Goal: Information Seeking & Learning: Learn about a topic

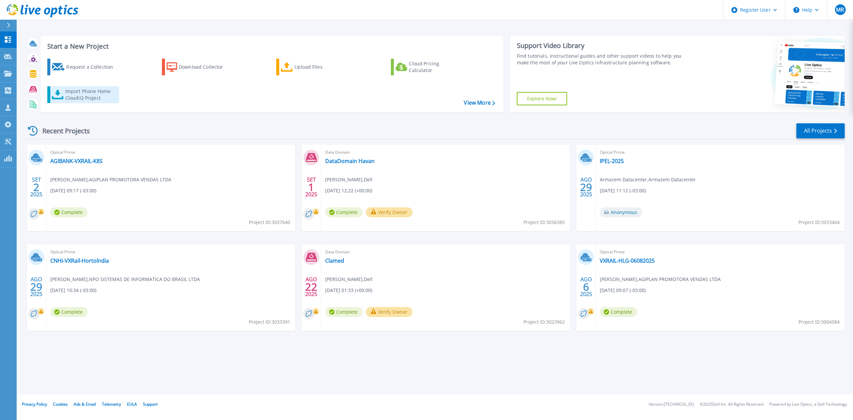
click at [86, 101] on div "Import Phone Home CloudIQ Project" at bounding box center [91, 94] width 52 height 13
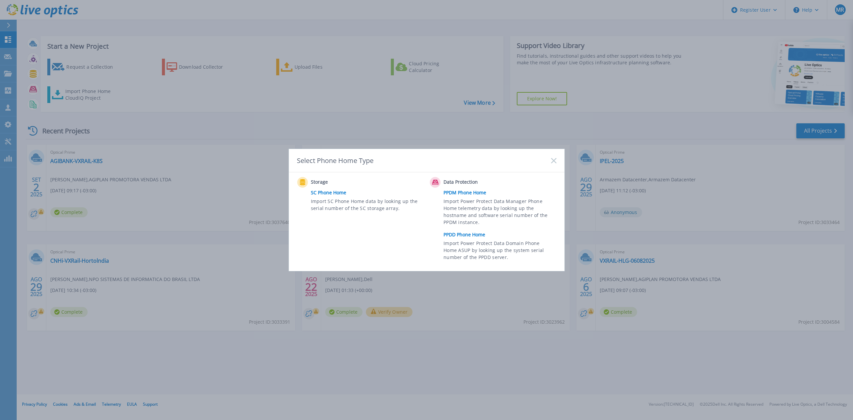
click at [335, 192] on link "SC Phone Home" at bounding box center [369, 193] width 116 height 10
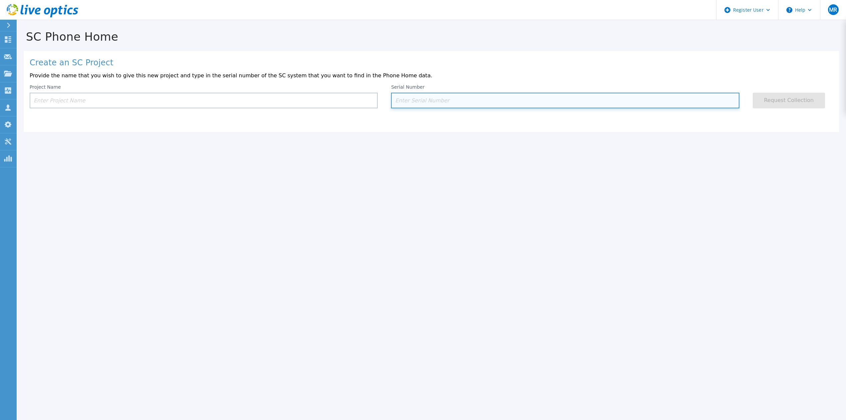
click at [459, 100] on input at bounding box center [565, 101] width 348 height 16
paste input "38F72Y1"
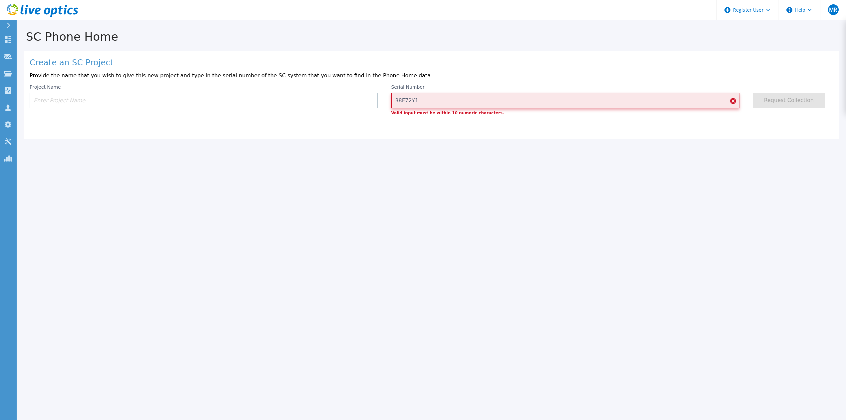
click at [443, 104] on input "38F72Y1" at bounding box center [565, 101] width 348 height 16
paste input "RMM0998162"
type input "RMM0998162"
click at [484, 156] on div "SC Phone Home Create an SC Project Provide the name that you wish to give this …" at bounding box center [423, 210] width 846 height 420
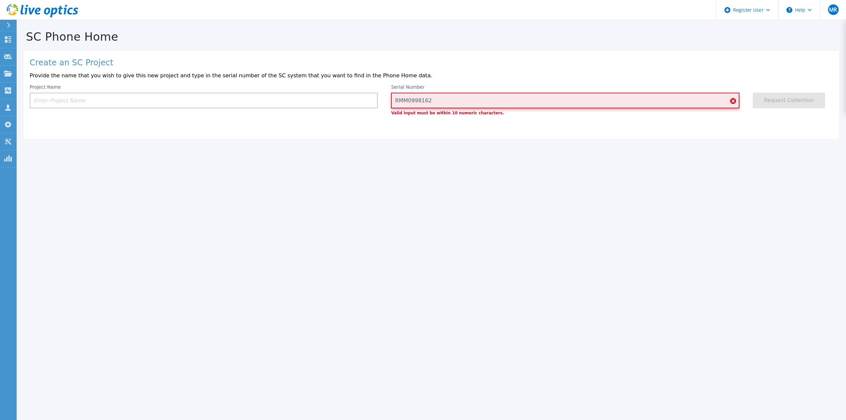
click at [521, 105] on input "RMM0998162" at bounding box center [565, 101] width 348 height 16
click at [409, 103] on input "RMM0998162" at bounding box center [565, 101] width 348 height 16
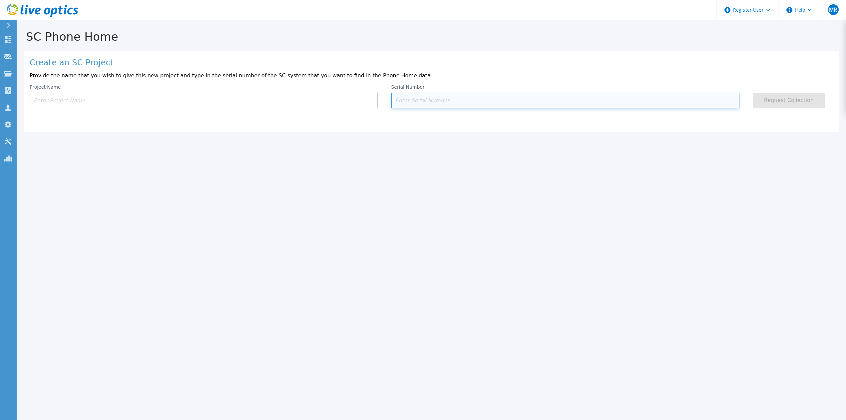
paste input "RMM0998162"
type input "RMM0998162"
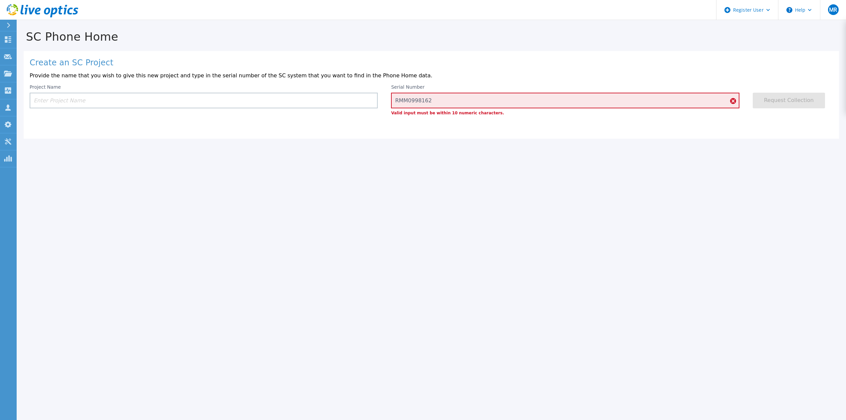
scroll to position [20, 0]
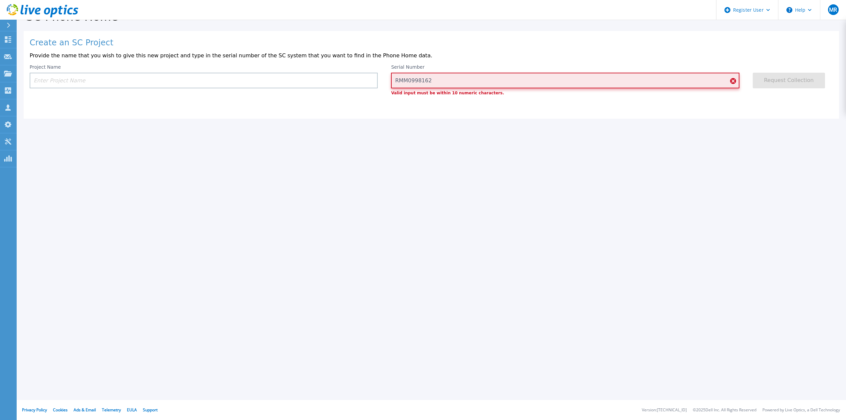
drag, startPoint x: 408, startPoint y: 84, endPoint x: 390, endPoint y: 84, distance: 17.3
click at [390, 84] on div "Project Name Serial Number RMM0998162 Valid input must be within 10 numeric cha…" at bounding box center [432, 79] width 804 height 31
click at [410, 83] on input "RMM0998162" at bounding box center [565, 81] width 348 height 16
drag, startPoint x: 432, startPoint y: 82, endPoint x: 394, endPoint y: 83, distance: 38.0
click at [394, 83] on input "RMM0998162" at bounding box center [565, 81] width 348 height 16
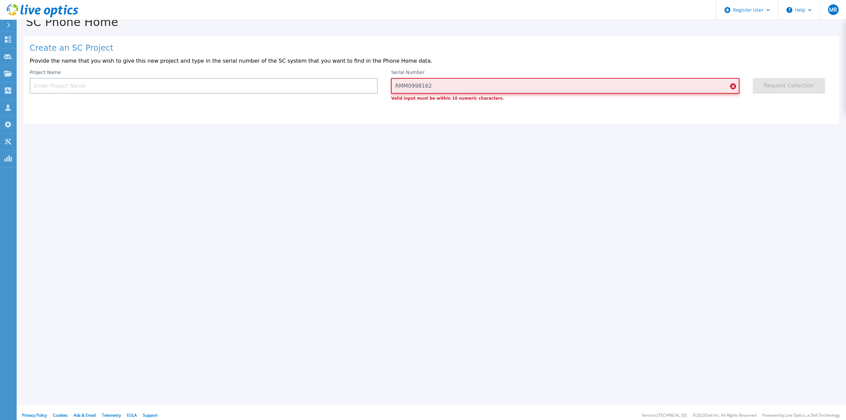
scroll to position [0, 0]
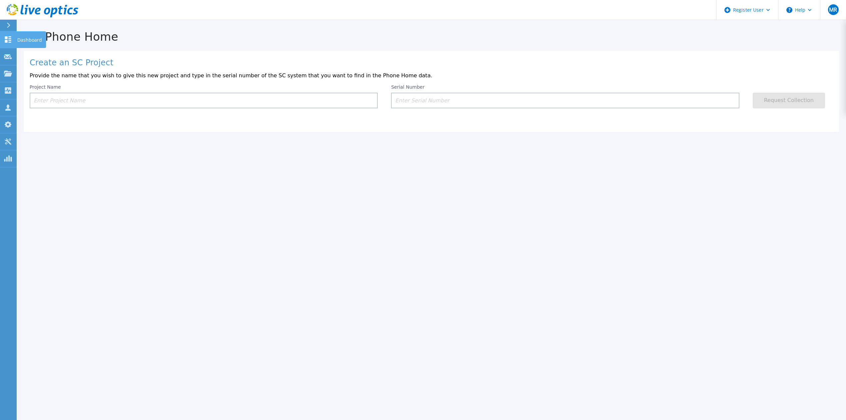
click at [12, 46] on link "Dashboard Dashboard" at bounding box center [8, 39] width 17 height 17
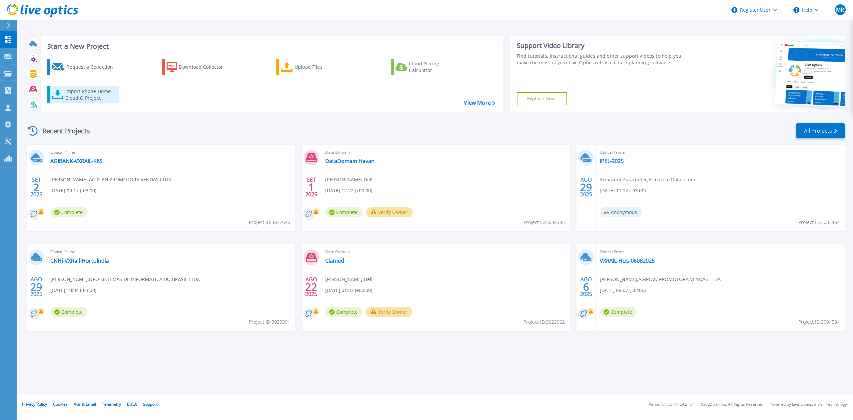
click at [96, 102] on link "Import Phone Home CloudIQ Project" at bounding box center [83, 94] width 72 height 17
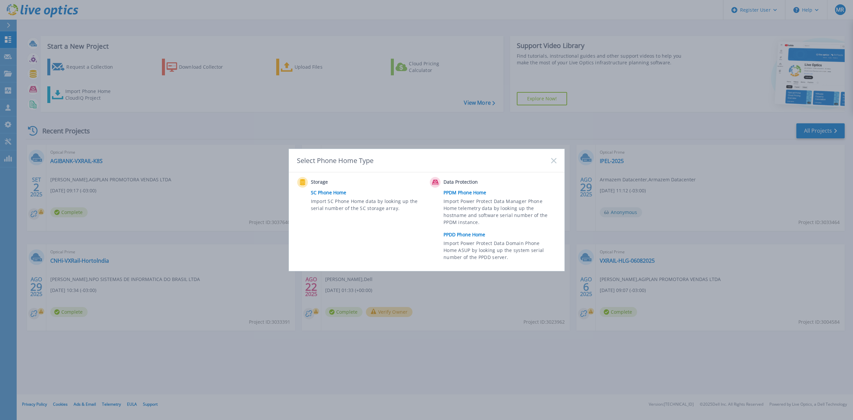
click at [320, 190] on link "SC Phone Home" at bounding box center [369, 193] width 116 height 10
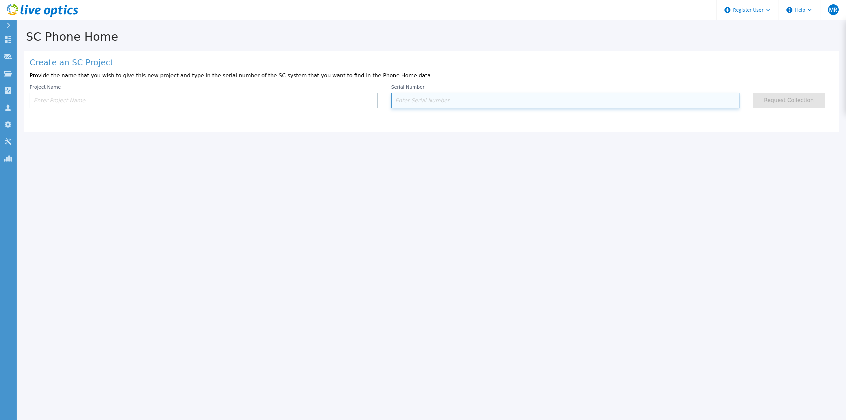
click at [416, 107] on input at bounding box center [565, 101] width 348 height 16
paste input "RMM0998162"
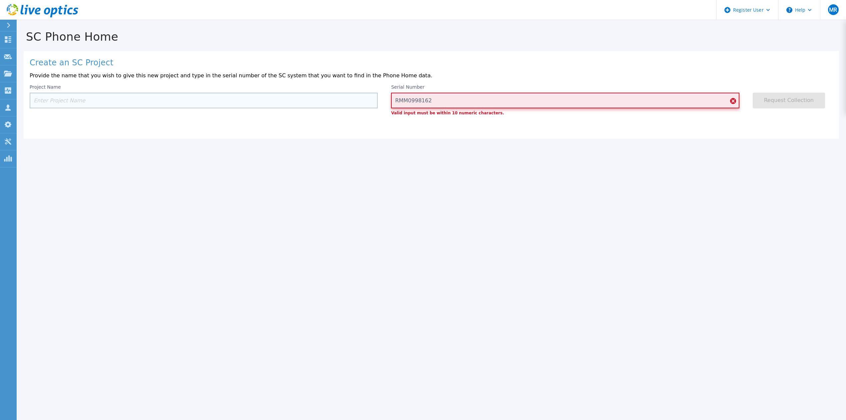
type input "RMM0998162"
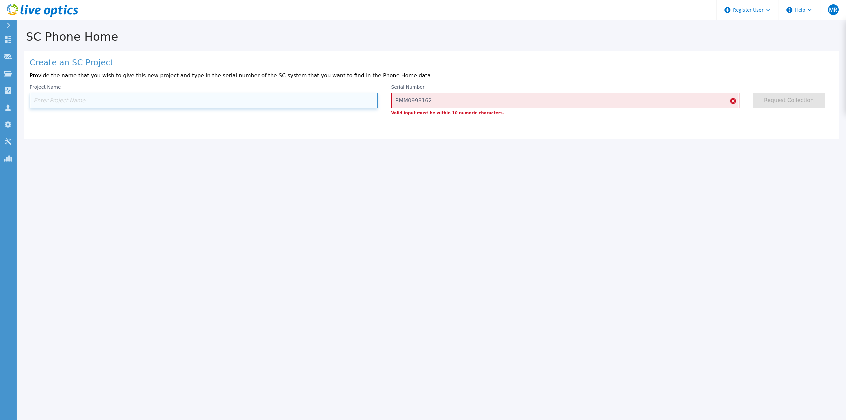
click at [312, 106] on input at bounding box center [204, 101] width 348 height 16
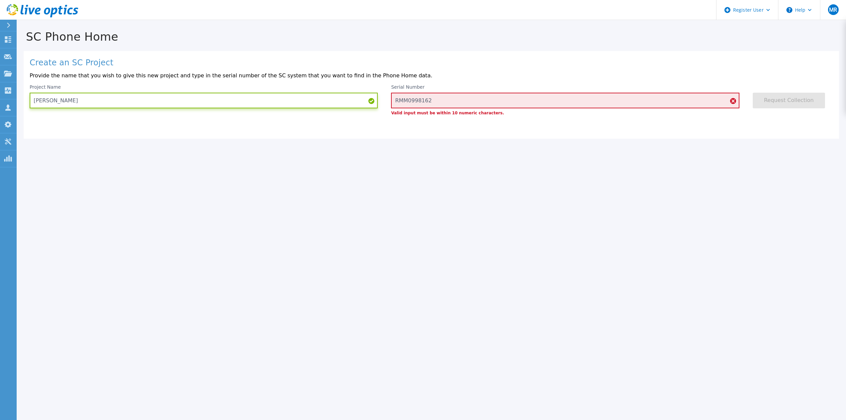
type input "Ancar"
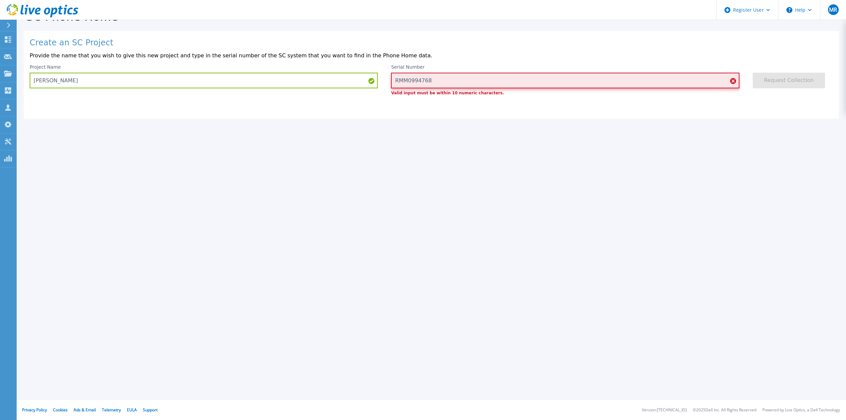
click at [431, 81] on input "RMM0994768" at bounding box center [565, 81] width 348 height 16
paste input "8162"
type input "RMM0998162"
click at [267, 199] on div "SC Phone Home Create an SC Project Provide the name that you wish to give this …" at bounding box center [423, 190] width 846 height 420
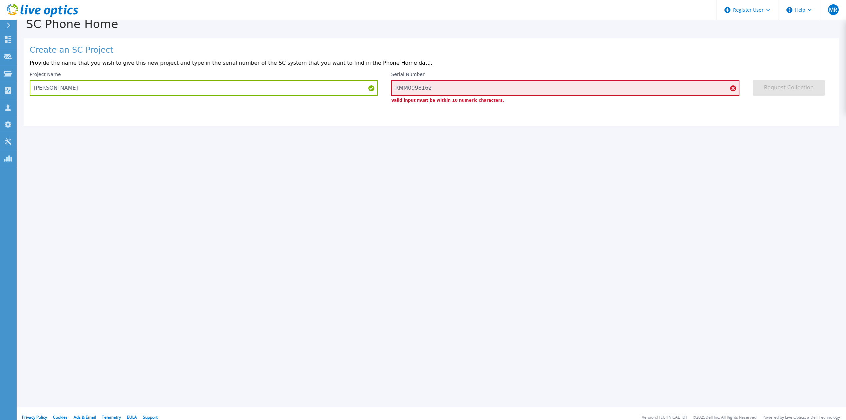
scroll to position [0, 0]
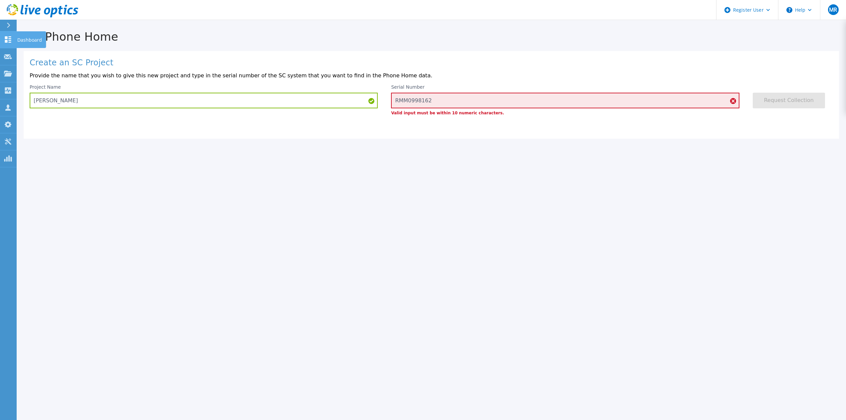
click at [6, 43] on link "Dashboard Dashboard" at bounding box center [8, 39] width 17 height 17
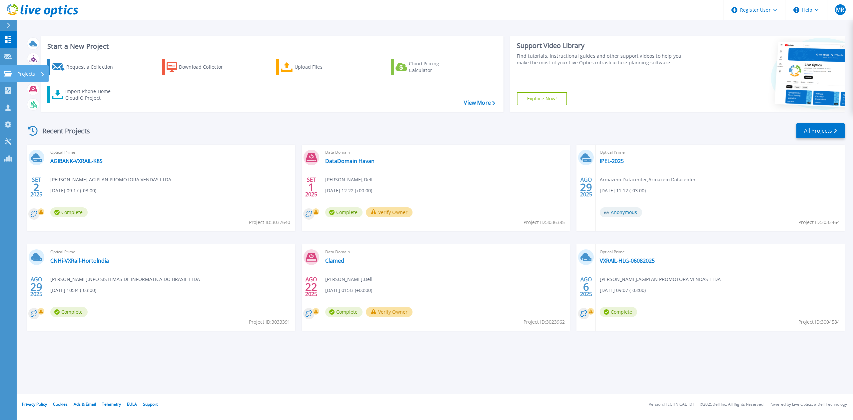
click at [8, 80] on link "Projects Projects" at bounding box center [8, 73] width 17 height 17
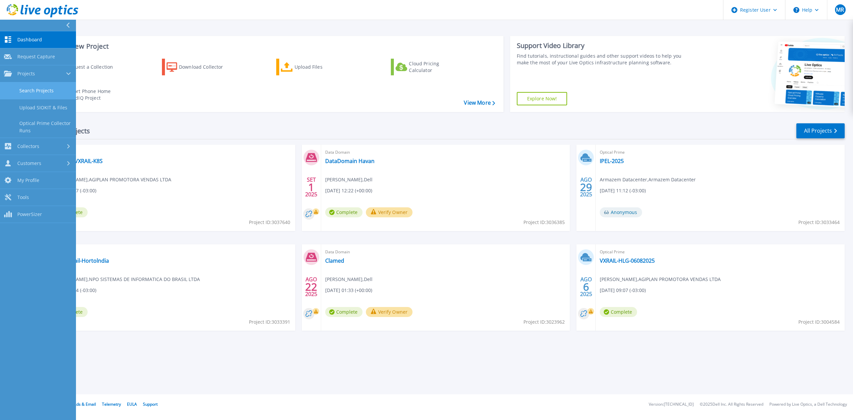
click at [51, 93] on link "Search Projects" at bounding box center [38, 90] width 76 height 17
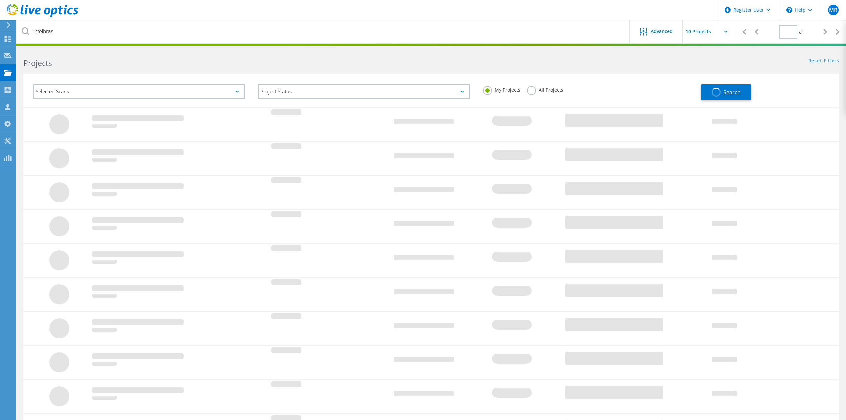
type input "1"
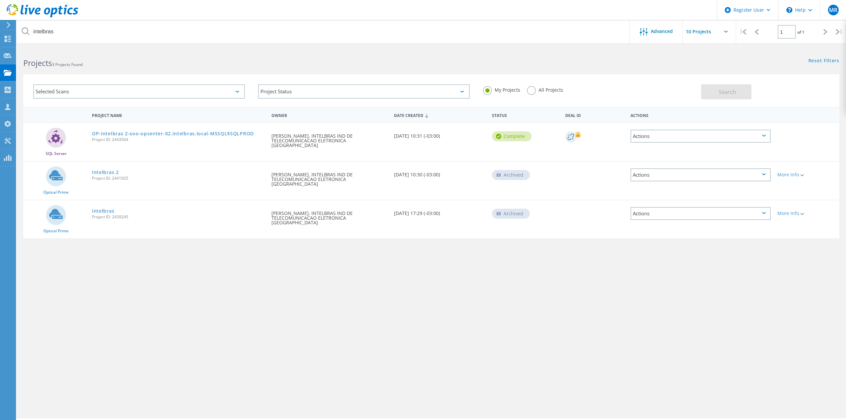
click at [538, 90] on label "All Projects" at bounding box center [545, 89] width 36 height 6
click at [0, 0] on input "All Projects" at bounding box center [0, 0] width 0 height 0
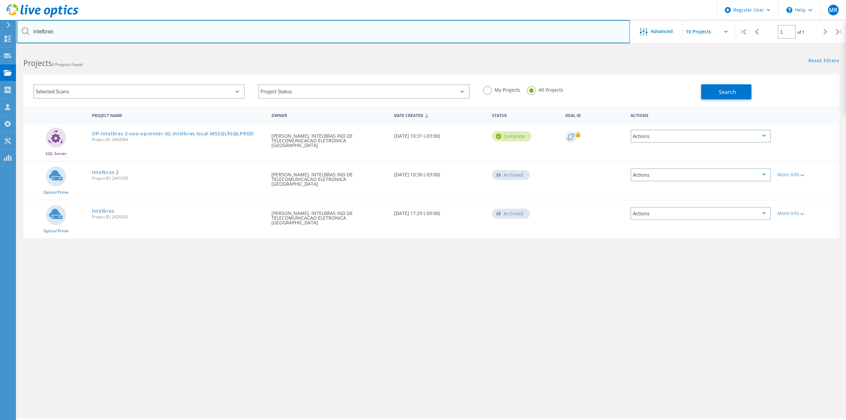
click at [292, 31] on input "intelbras" at bounding box center [323, 31] width 613 height 23
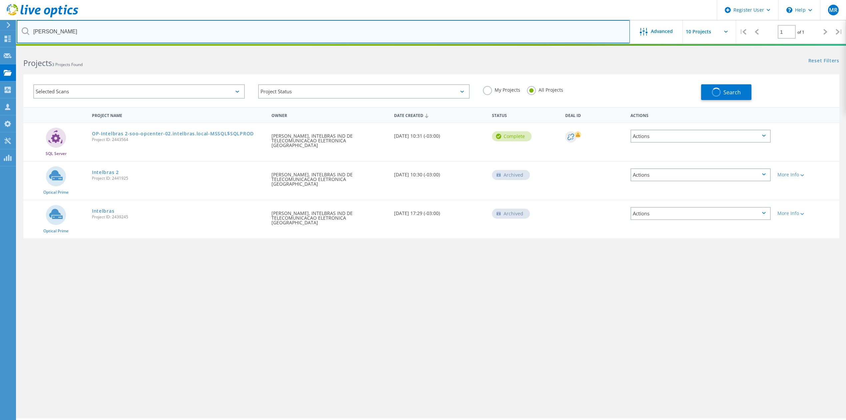
click at [292, 31] on input "aNCAR" at bounding box center [323, 31] width 613 height 23
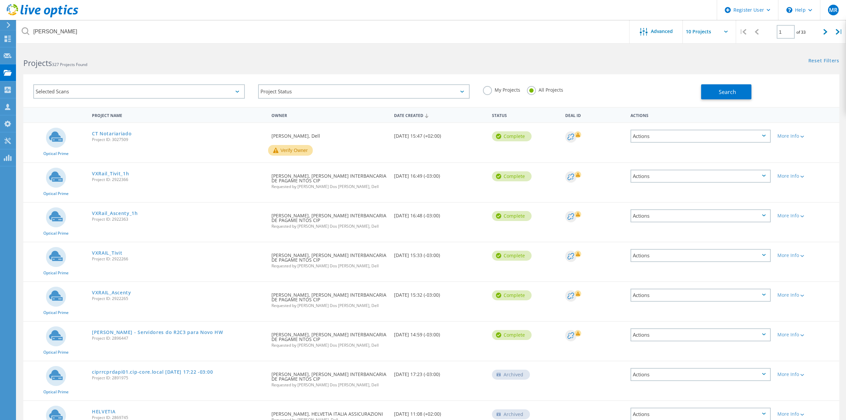
click at [731, 83] on div "Search" at bounding box center [768, 89] width 135 height 22
click at [732, 92] on span "Search" at bounding box center [727, 91] width 17 height 7
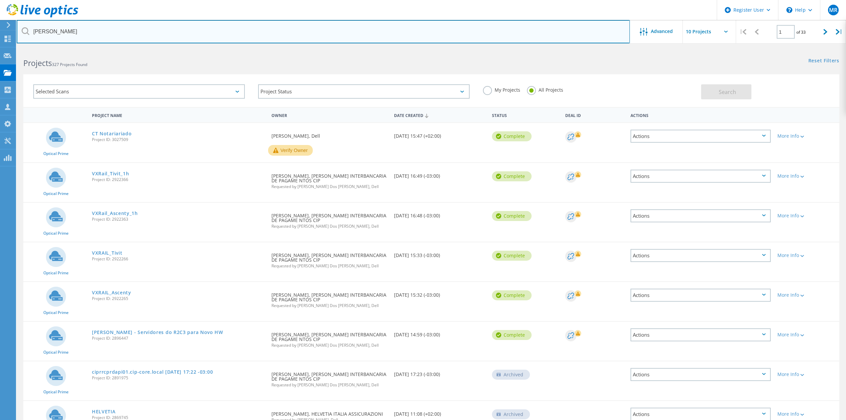
drag, startPoint x: 0, startPoint y: 23, endPoint x: 0, endPoint y: 18, distance: 5.3
click at [0, 48] on div "Register User \n Help Explore Helpful Articles Contact Support MR Dell User Mat…" at bounding box center [423, 294] width 846 height 493
paste input "@ancar.com.b"
type input "@ancar.com.b"
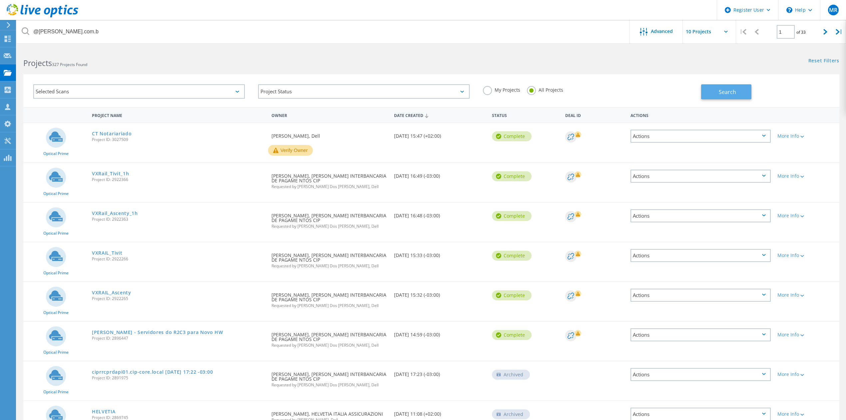
click at [714, 86] on button "Search" at bounding box center [726, 91] width 50 height 15
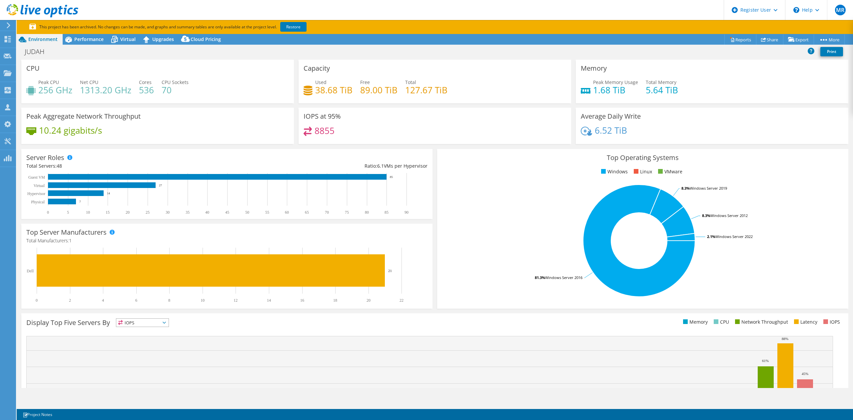
select select "USEast"
select select "BRL"
click at [91, 43] on div "Performance" at bounding box center [86, 39] width 46 height 11
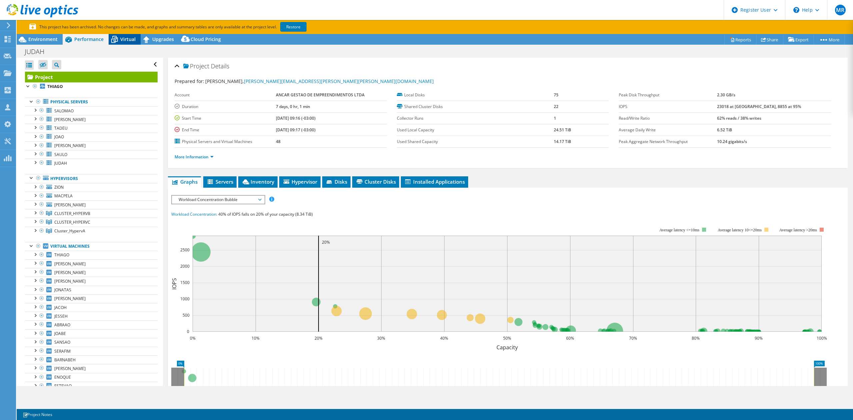
click at [125, 37] on span "Virtual" at bounding box center [127, 39] width 15 height 6
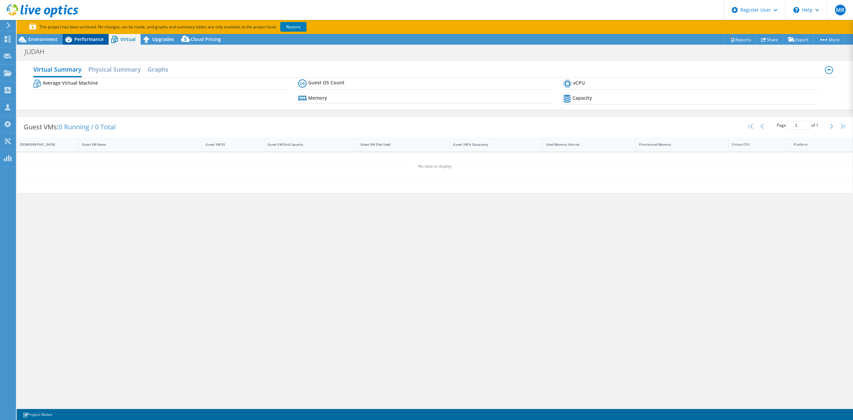
click at [87, 39] on span "Performance" at bounding box center [88, 39] width 29 height 6
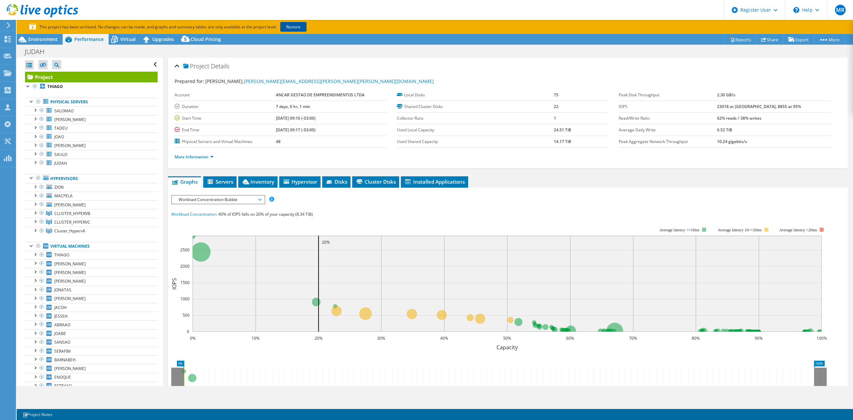
click at [299, 28] on link "Restore" at bounding box center [293, 27] width 26 height 10
click at [54, 39] on span "Environment" at bounding box center [42, 39] width 29 height 6
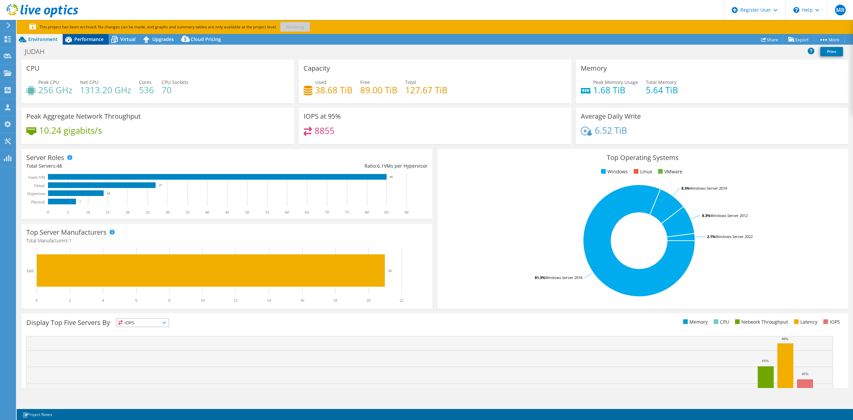
click at [87, 42] on span "Performance" at bounding box center [88, 39] width 29 height 6
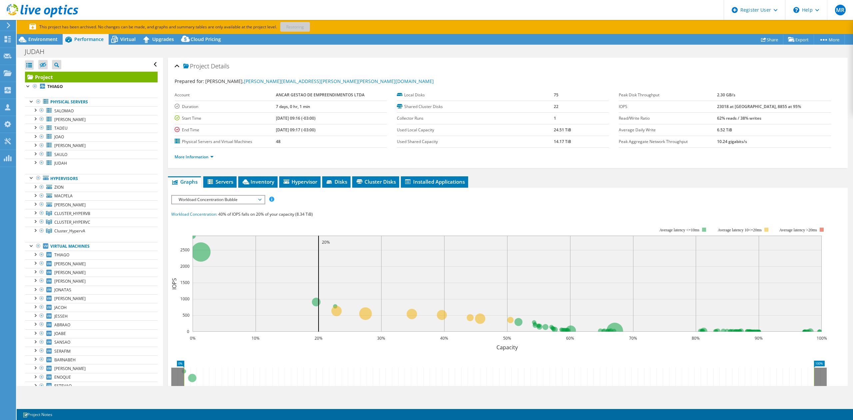
click at [467, 87] on section "Prepared for: Richard Ribeiro, richard.ribeiro@ancar.com.br Account ANCAR GESTA…" at bounding box center [508, 122] width 666 height 89
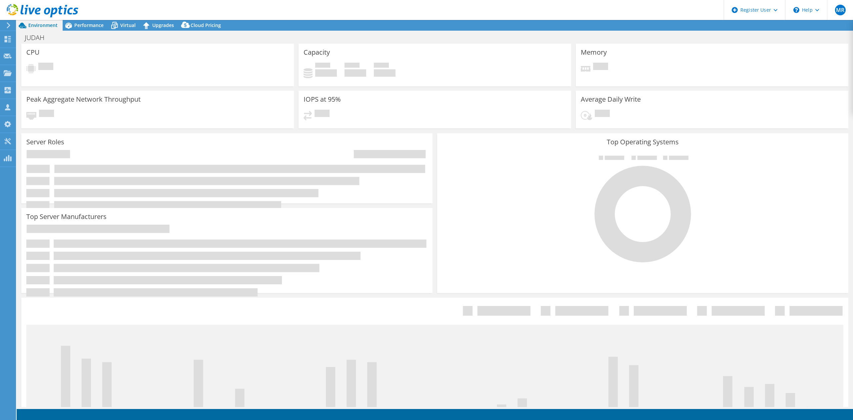
select select "USEast"
select select "BRL"
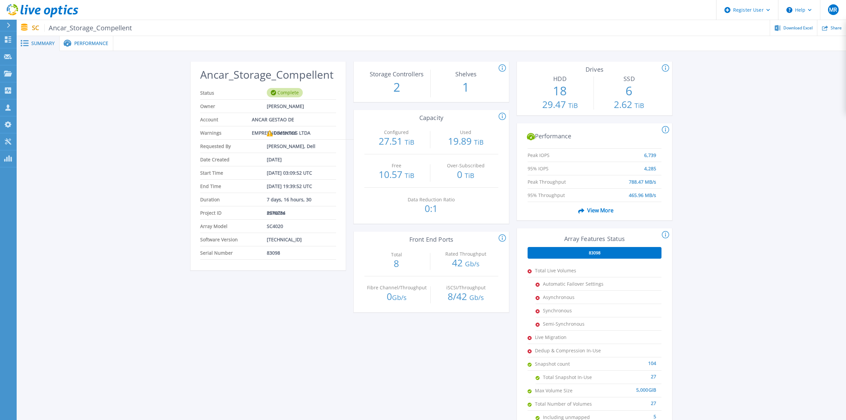
click at [648, 152] on span "6,739" at bounding box center [650, 152] width 12 height 6
click at [679, 173] on div "Ancar_Storage_Compellent Status Complete Owner [PERSON_NAME] Account [PERSON_NA…" at bounding box center [432, 249] width 830 height 397
click at [654, 168] on span "4,285" at bounding box center [650, 165] width 12 height 6
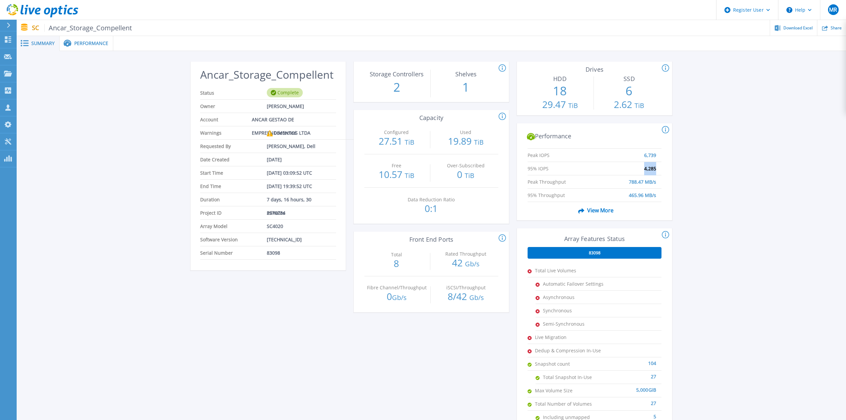
click at [689, 171] on div "Ancar_Storage_Compellent Status Complete Owner [PERSON_NAME] Account [PERSON_NA…" at bounding box center [432, 249] width 830 height 397
click at [642, 193] on span "465.96 MB/s" at bounding box center [642, 192] width 27 height 6
click at [709, 209] on div "Ancar_Storage_Compellent Status Complete Owner Richard Ribeiro Account ANCAR GE…" at bounding box center [432, 249] width 830 height 397
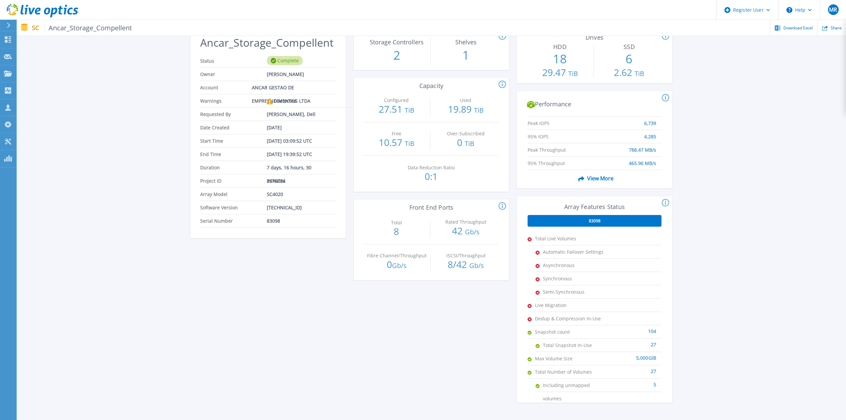
scroll to position [74, 0]
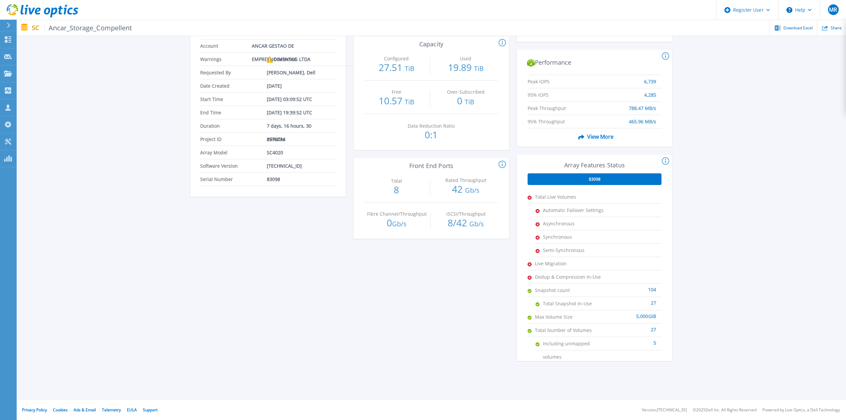
click at [64, 8] on icon at bounding box center [65, 10] width 3 height 10
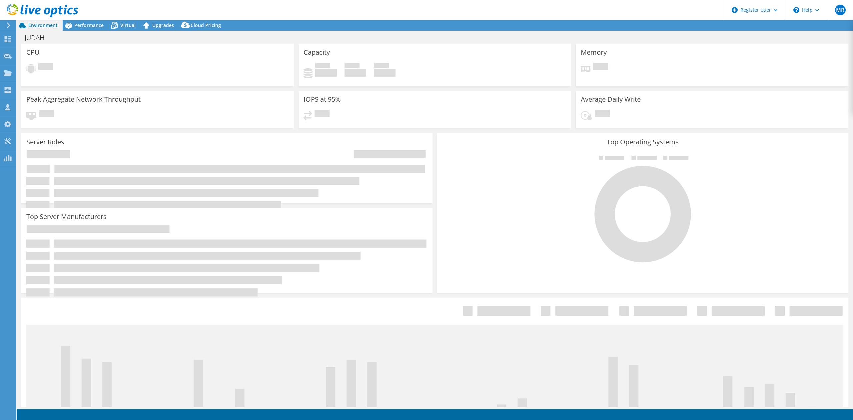
select select "USEast"
select select "BRL"
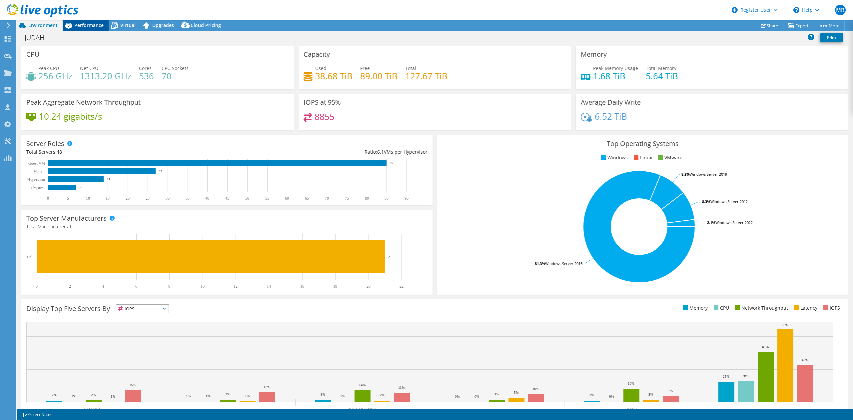
click at [107, 28] on div "Performance" at bounding box center [86, 25] width 46 height 11
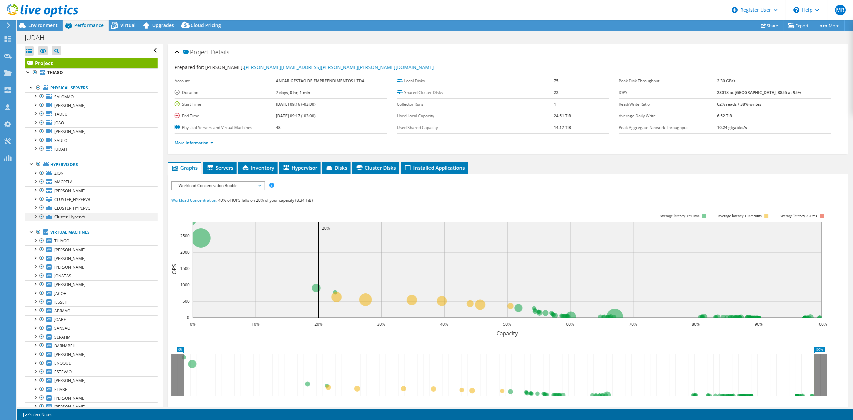
click at [38, 219] on div at bounding box center [35, 216] width 7 height 7
click at [127, 29] on div "Virtual" at bounding box center [125, 25] width 32 height 11
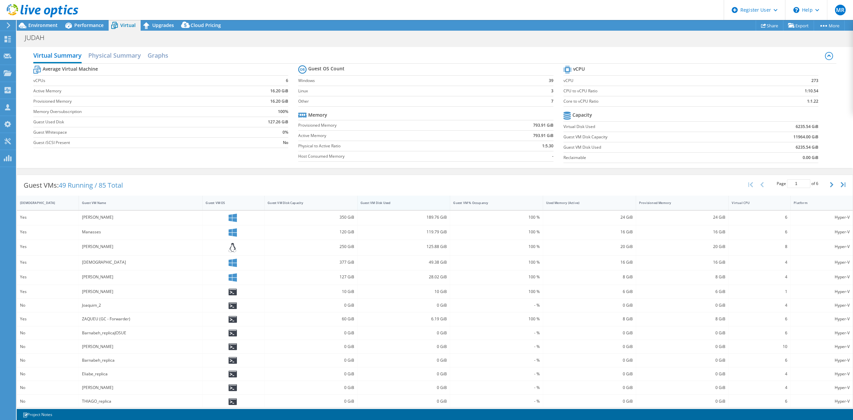
click at [390, 209] on div "Guest VM Disk Used" at bounding box center [403, 203] width 93 height 14
click at [399, 205] on div "Guest VM Disk Used" at bounding box center [399, 203] width 79 height 4
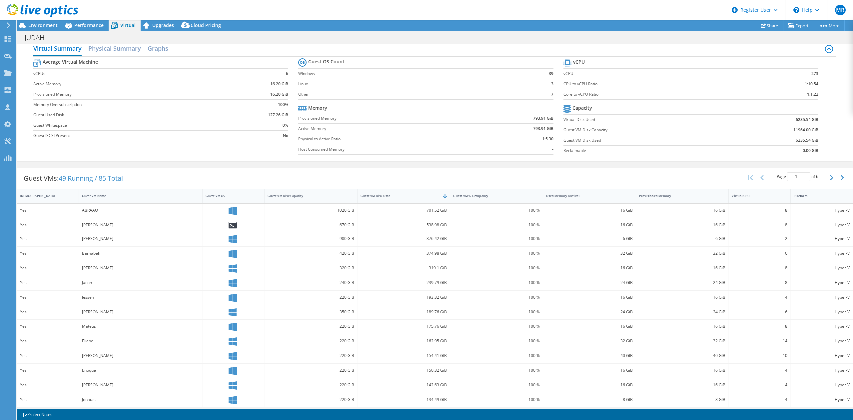
scroll to position [28, 0]
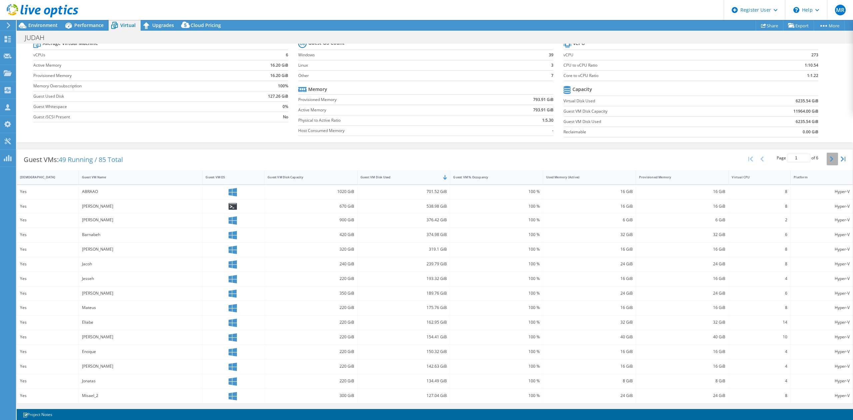
click at [827, 161] on button "button" at bounding box center [832, 159] width 11 height 13
click at [827, 161] on button "button" at bounding box center [832, 156] width 11 height 13
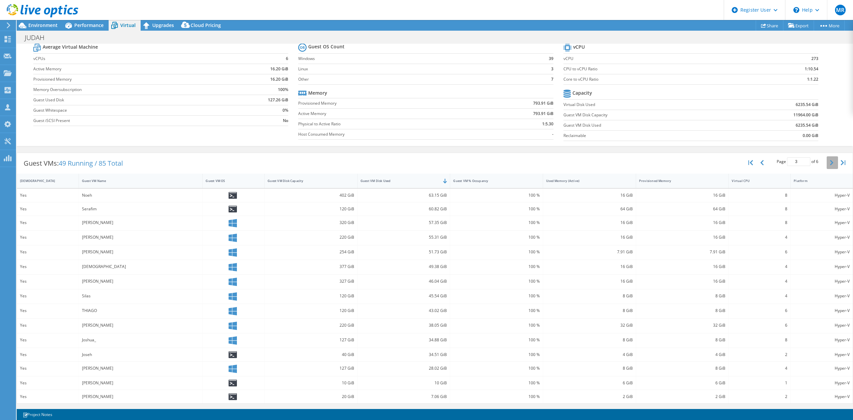
click at [830, 161] on icon "button" at bounding box center [831, 162] width 3 height 5
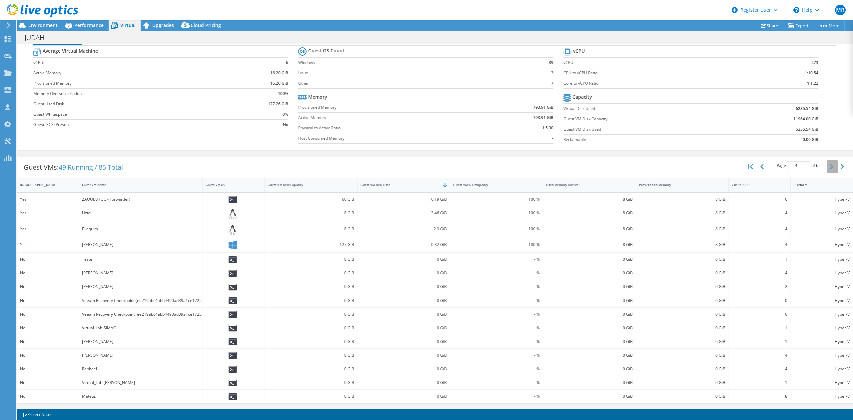
click at [827, 161] on button "button" at bounding box center [832, 166] width 11 height 13
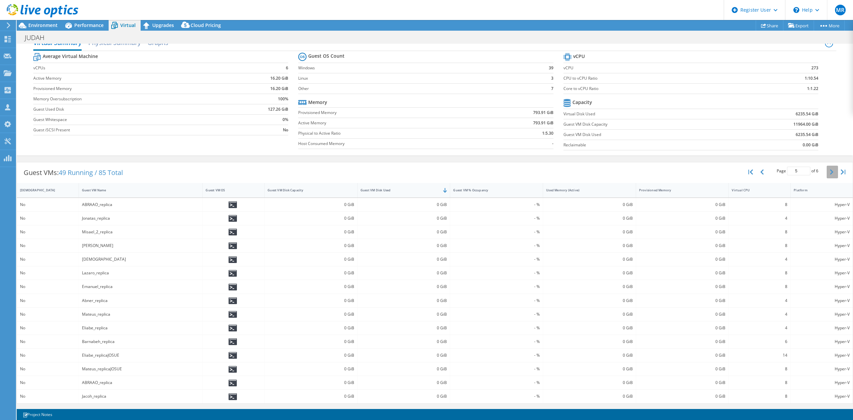
click at [830, 168] on button "button" at bounding box center [832, 172] width 11 height 13
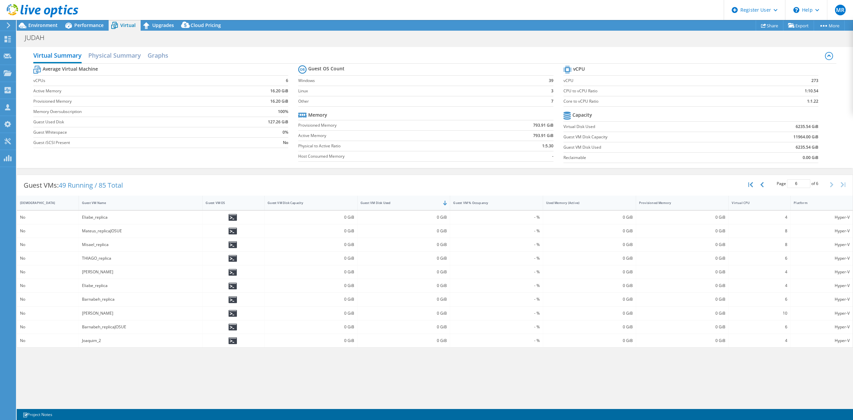
click at [830, 168] on div "Virtual Summary Physical Summary Graphs Average Virtual Machine vCPUs 6 Active …" at bounding box center [435, 107] width 836 height 121
click at [40, 27] on span "Environment" at bounding box center [42, 25] width 29 height 6
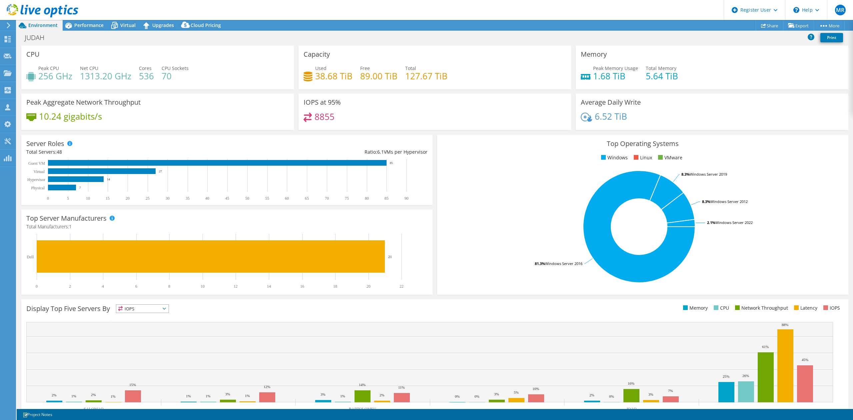
click at [88, 31] on div "JUDAH Print" at bounding box center [435, 38] width 836 height 15
click at [88, 29] on div "Performance" at bounding box center [86, 25] width 46 height 11
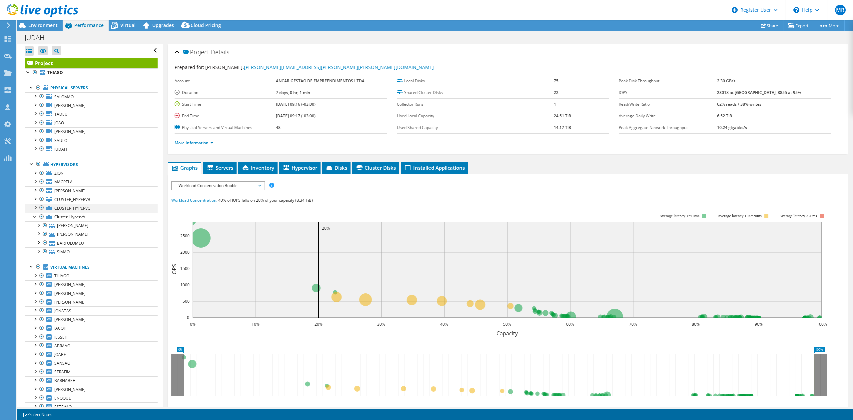
click at [33, 210] on div at bounding box center [35, 207] width 7 height 7
click at [35, 202] on div at bounding box center [35, 198] width 7 height 7
click at [34, 207] on div at bounding box center [35, 207] width 7 height 7
click at [132, 30] on div "Virtual" at bounding box center [125, 25] width 32 height 11
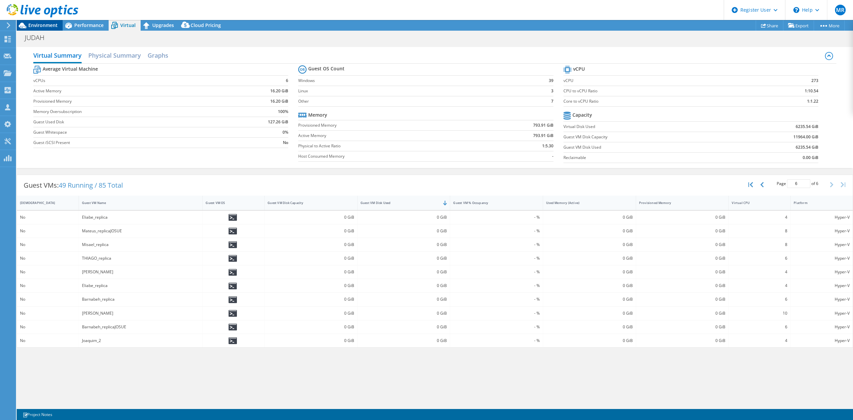
click at [31, 27] on span "Environment" at bounding box center [42, 25] width 29 height 6
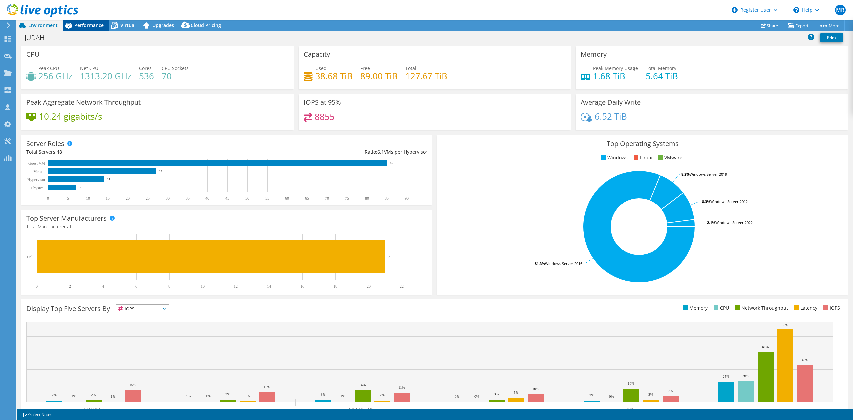
click at [94, 25] on span "Performance" at bounding box center [88, 25] width 29 height 6
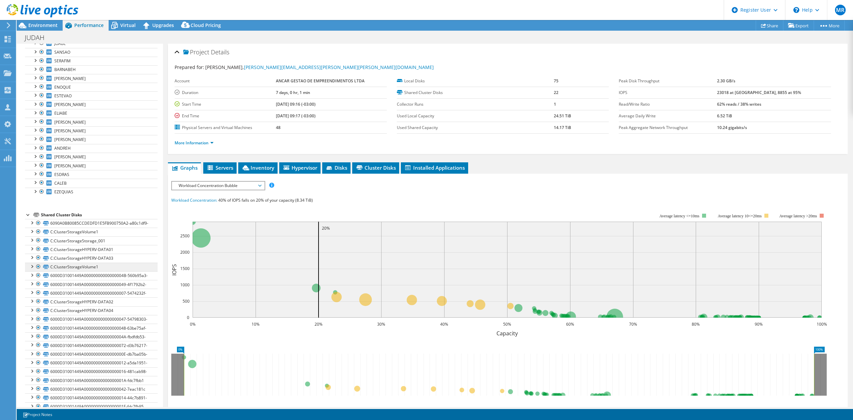
scroll to position [44, 0]
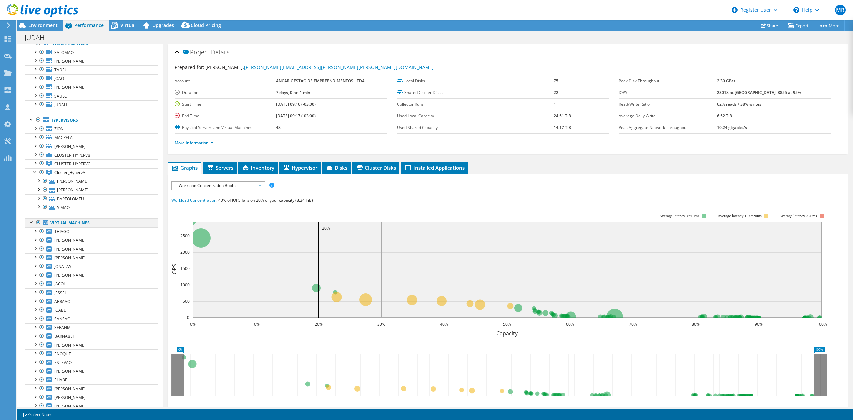
click at [38, 226] on div at bounding box center [38, 222] width 7 height 8
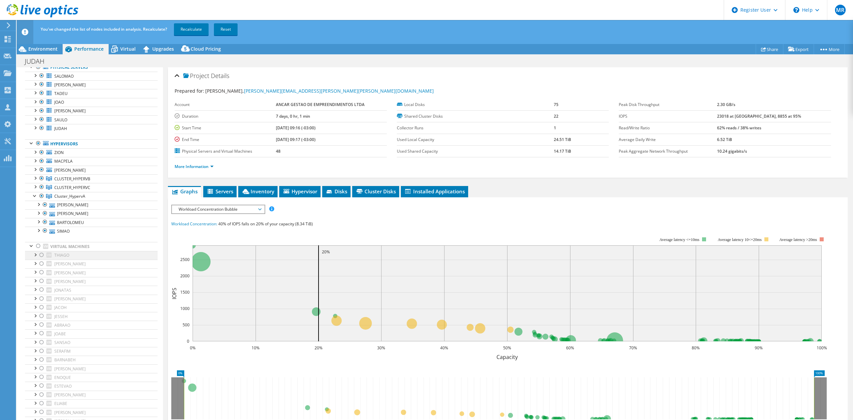
click at [35, 256] on div at bounding box center [35, 254] width 7 height 7
click at [191, 29] on link "Recalculate" at bounding box center [191, 29] width 35 height 12
click at [32, 197] on div at bounding box center [35, 195] width 7 height 7
click at [34, 189] on div at bounding box center [35, 186] width 7 height 7
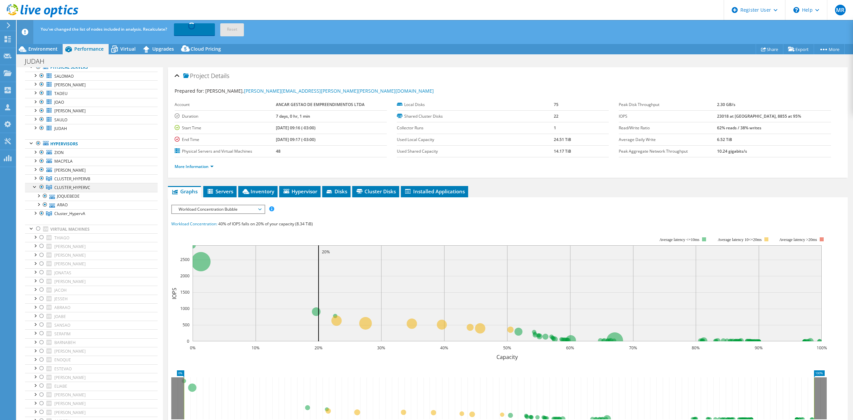
click at [34, 189] on div at bounding box center [35, 186] width 7 height 7
click at [34, 183] on link "CLUSTER_HYPERVB" at bounding box center [91, 178] width 133 height 9
click at [35, 181] on div at bounding box center [35, 177] width 7 height 7
click at [39, 187] on div at bounding box center [38, 186] width 7 height 7
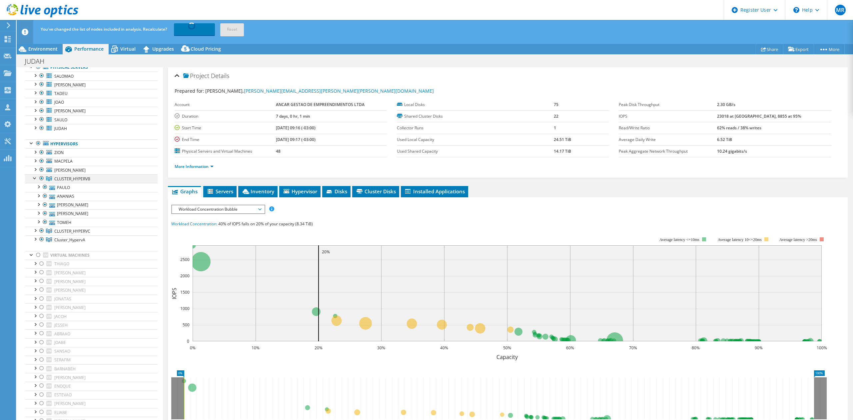
click at [34, 180] on div at bounding box center [35, 177] width 7 height 7
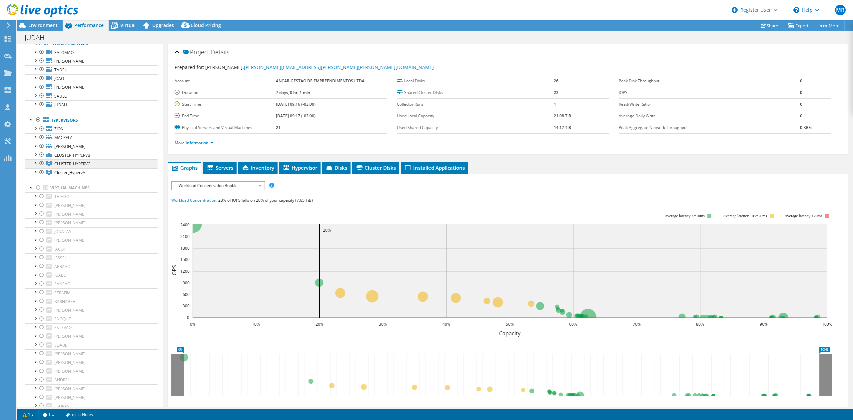
scroll to position [0, 0]
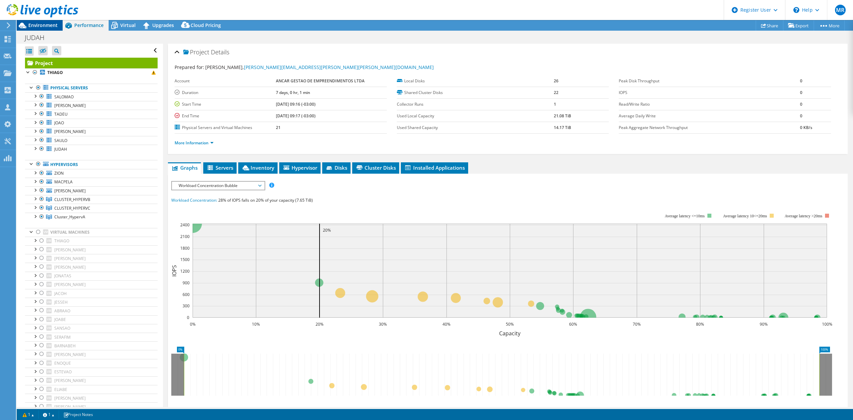
click at [48, 24] on span "Environment" at bounding box center [42, 25] width 29 height 6
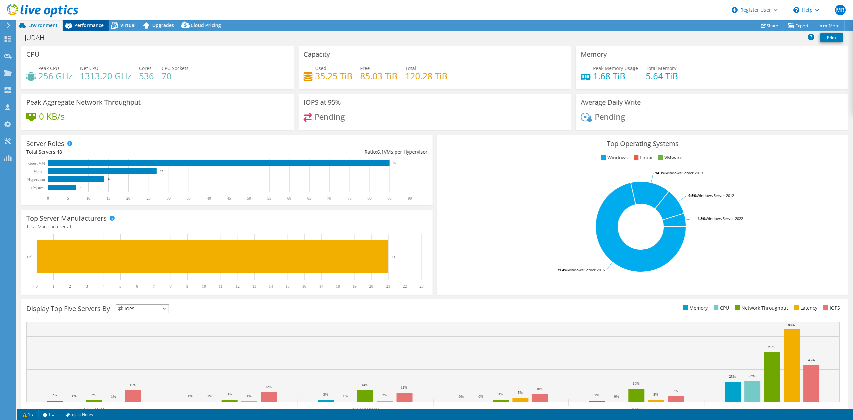
click at [86, 23] on span "Performance" at bounding box center [88, 25] width 29 height 6
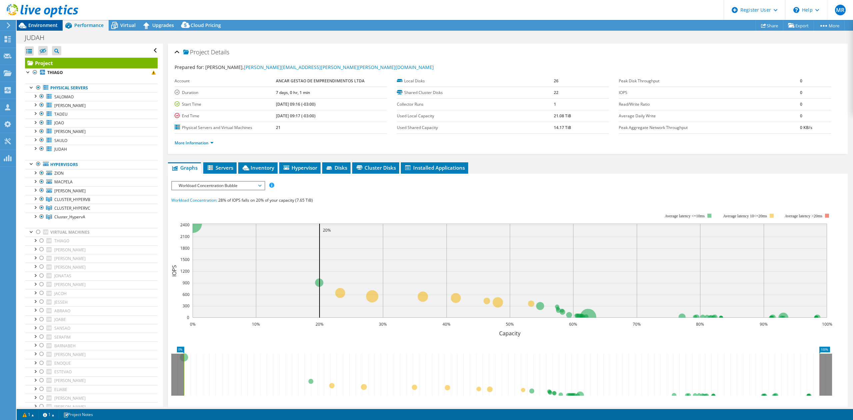
click at [57, 27] on span "Environment" at bounding box center [42, 25] width 29 height 6
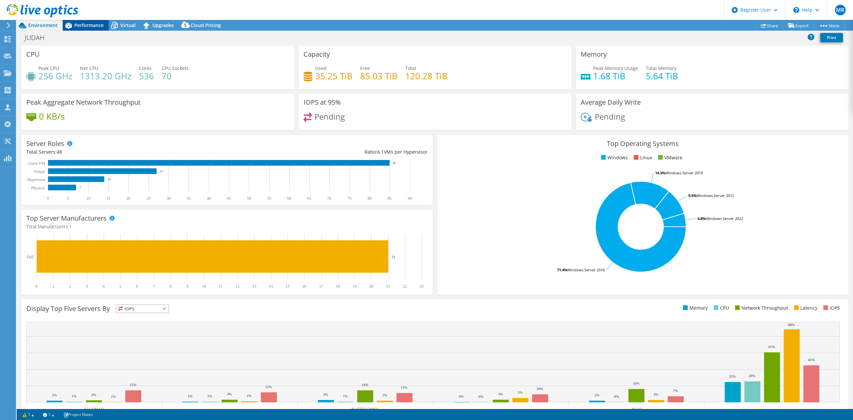
click at [83, 27] on span "Performance" at bounding box center [88, 25] width 29 height 6
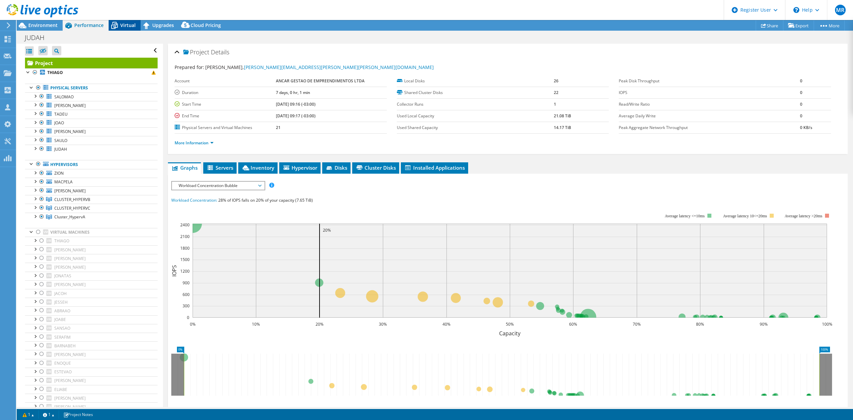
click at [126, 25] on span "Virtual" at bounding box center [127, 25] width 15 height 6
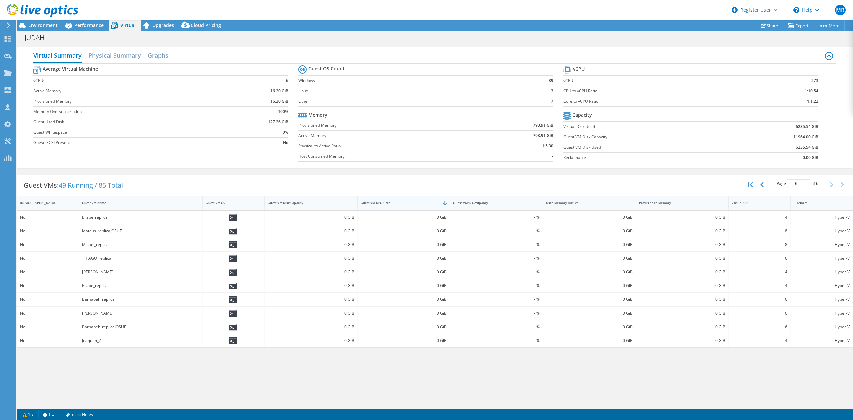
click at [418, 204] on div "Guest VM Disk Used" at bounding box center [399, 203] width 79 height 4
type input "1"
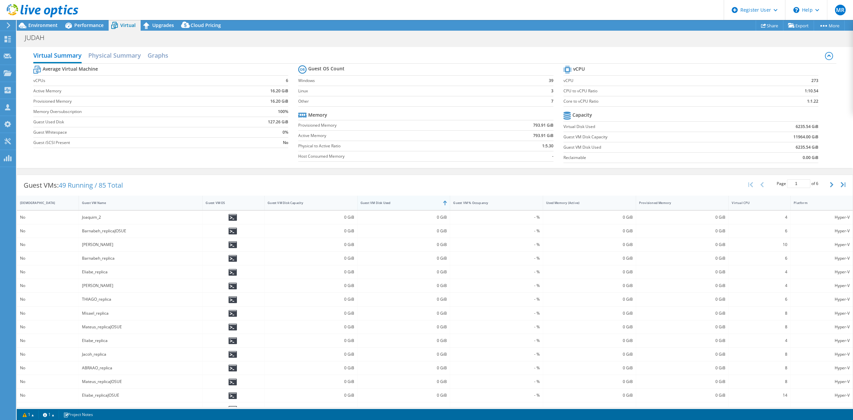
click at [418, 204] on div "Guest VM Disk Used" at bounding box center [399, 203] width 79 height 4
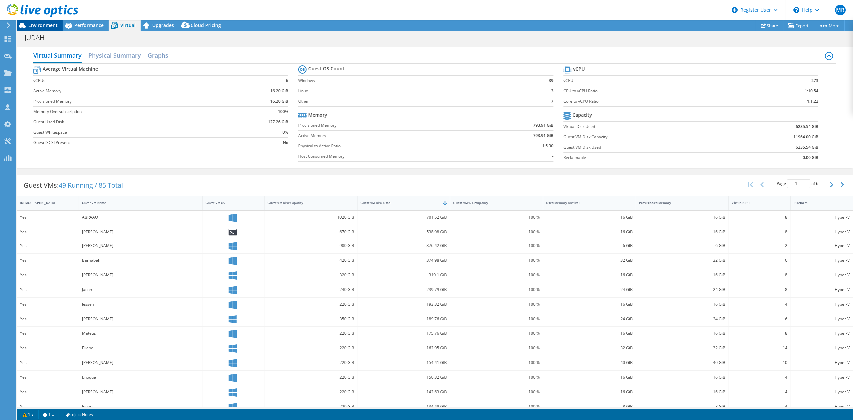
click at [58, 25] on div "Environment" at bounding box center [40, 25] width 46 height 11
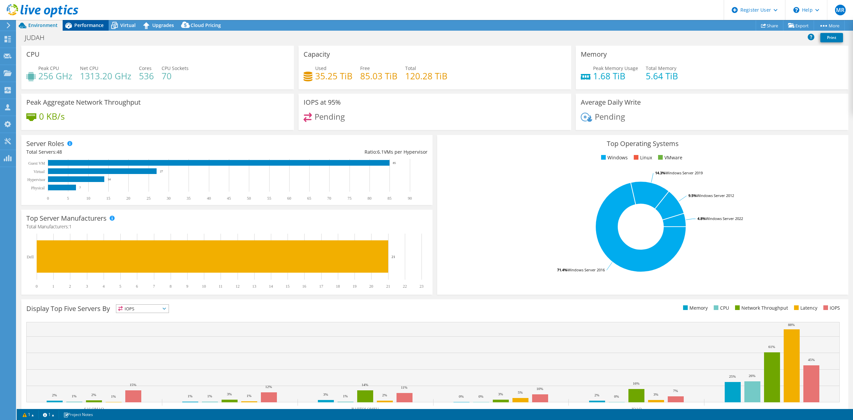
click at [101, 29] on div "Performance" at bounding box center [86, 25] width 46 height 11
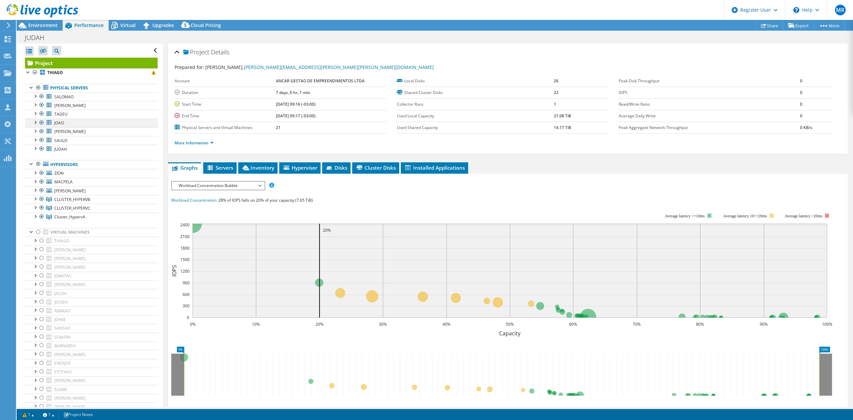
click at [35, 122] on div at bounding box center [35, 122] width 7 height 7
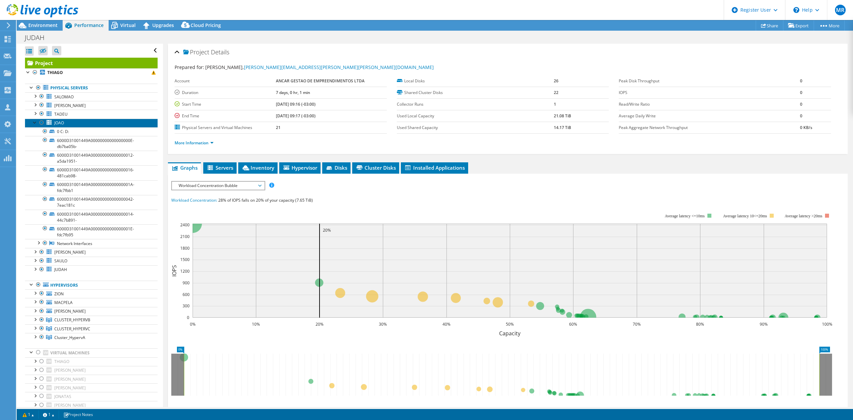
click at [57, 122] on span "JOAO" at bounding box center [59, 123] width 10 height 6
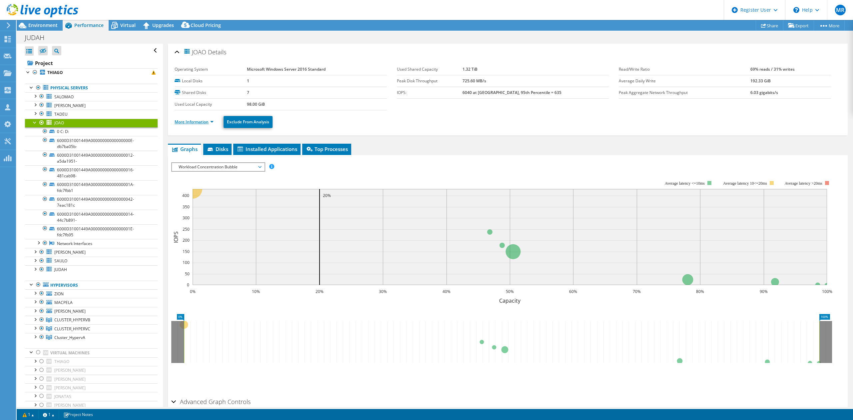
click at [198, 121] on link "More Information" at bounding box center [194, 122] width 39 height 6
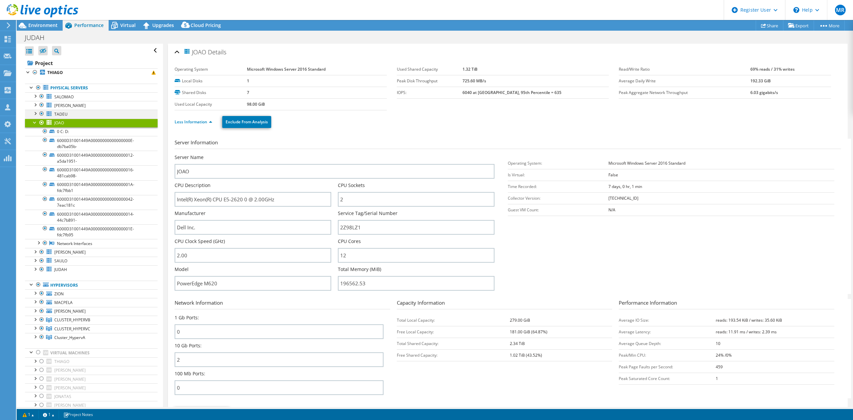
click at [35, 112] on div at bounding box center [35, 113] width 7 height 7
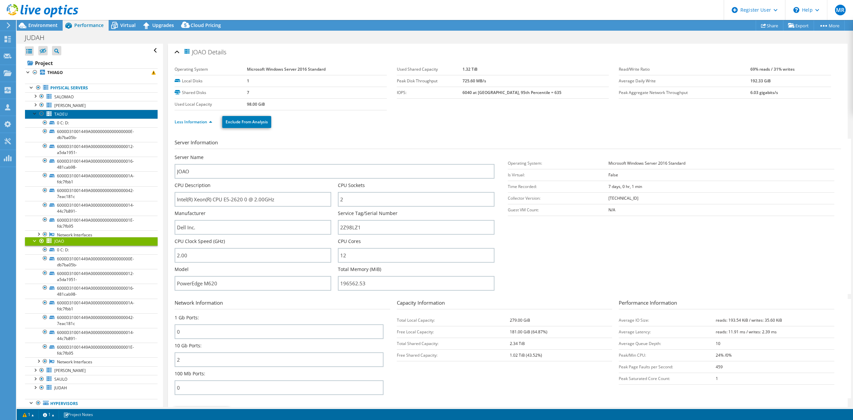
click at [63, 114] on span "TADEU" at bounding box center [60, 114] width 13 height 6
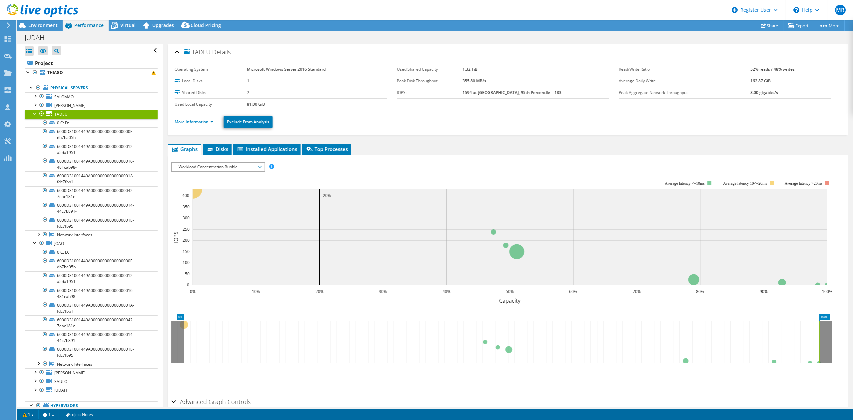
click at [182, 118] on ul "More Information Exclude From Analysis" at bounding box center [508, 121] width 666 height 14
click at [186, 121] on link "More Information" at bounding box center [194, 122] width 39 height 6
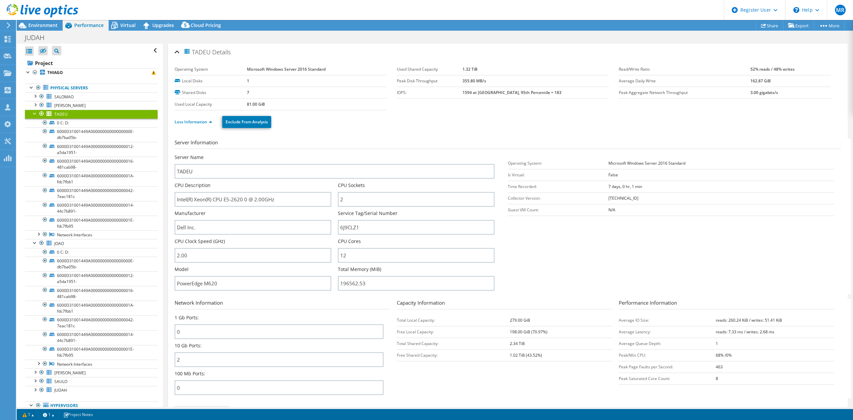
click at [36, 115] on div at bounding box center [35, 113] width 7 height 7
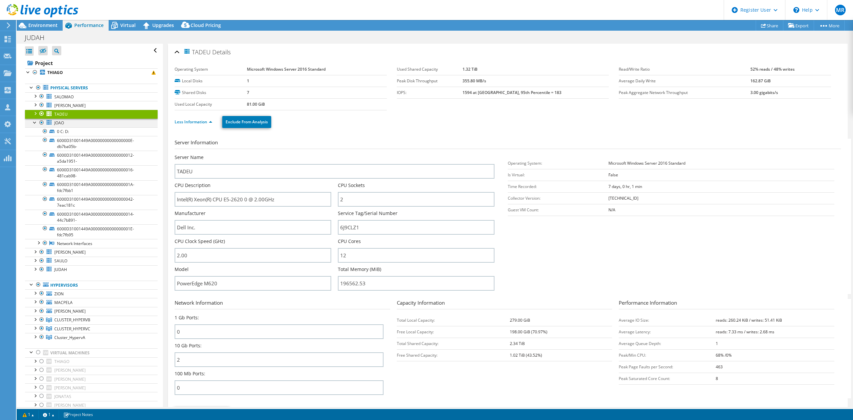
click at [32, 123] on div at bounding box center [35, 122] width 7 height 7
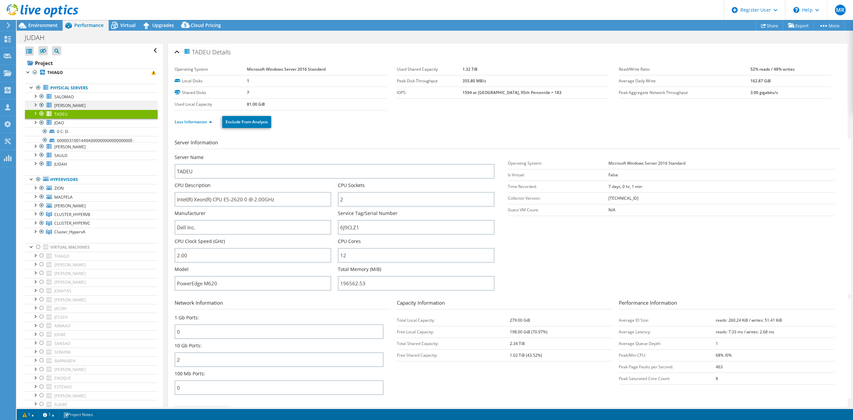
click at [32, 106] on div at bounding box center [35, 104] width 7 height 7
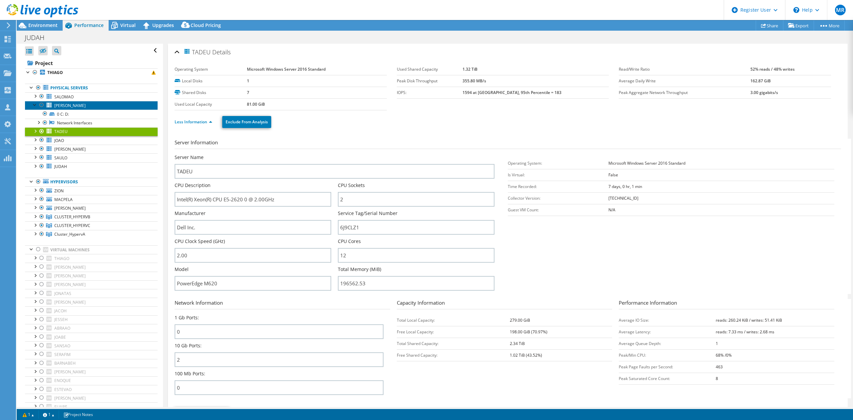
click at [72, 107] on link "GABRIEL" at bounding box center [91, 105] width 133 height 9
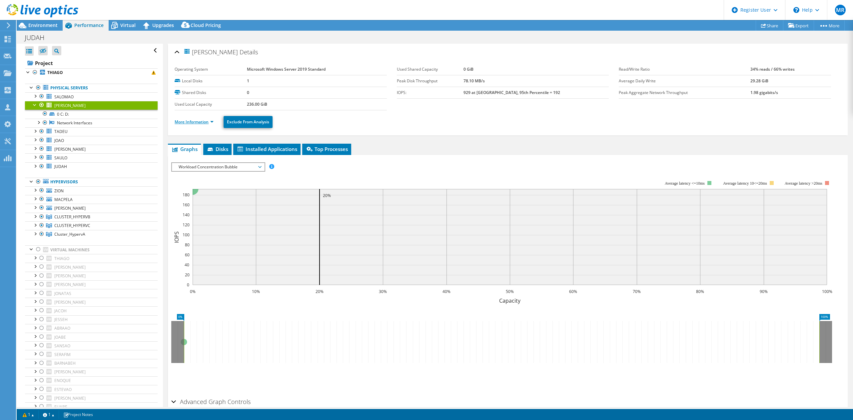
click at [190, 120] on link "More Information" at bounding box center [194, 122] width 39 height 6
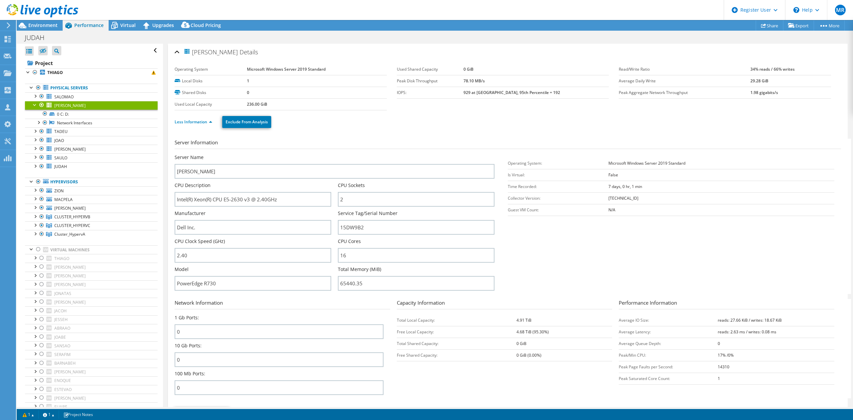
click at [34, 106] on div at bounding box center [35, 104] width 7 height 7
click at [35, 97] on div at bounding box center [35, 95] width 7 height 7
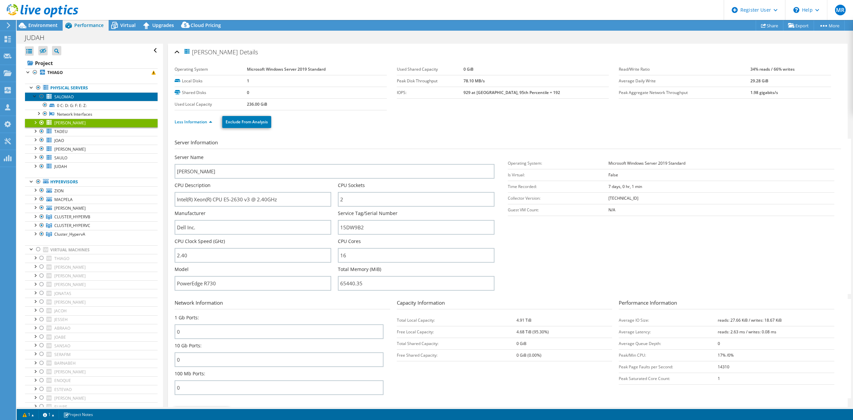
click at [82, 97] on link "SALOMAO" at bounding box center [91, 96] width 133 height 9
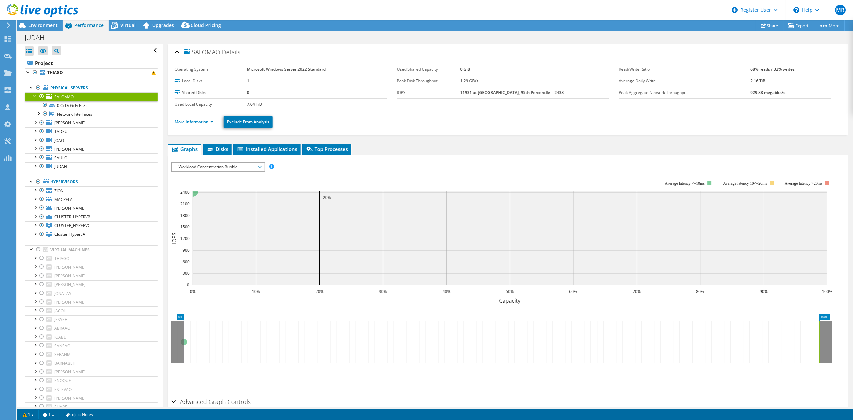
click at [193, 124] on link "More Information" at bounding box center [194, 122] width 39 height 6
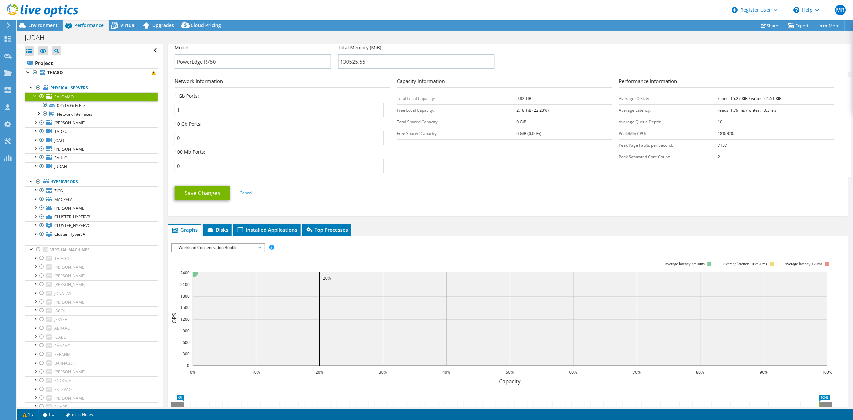
scroll to position [222, 0]
click at [34, 96] on div at bounding box center [35, 95] width 7 height 7
click at [30, 89] on div at bounding box center [31, 87] width 7 height 7
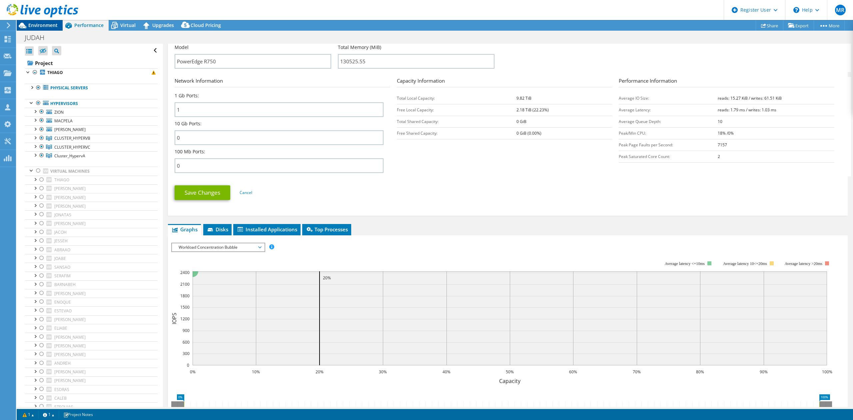
click at [59, 30] on div "Environment" at bounding box center [40, 25] width 46 height 11
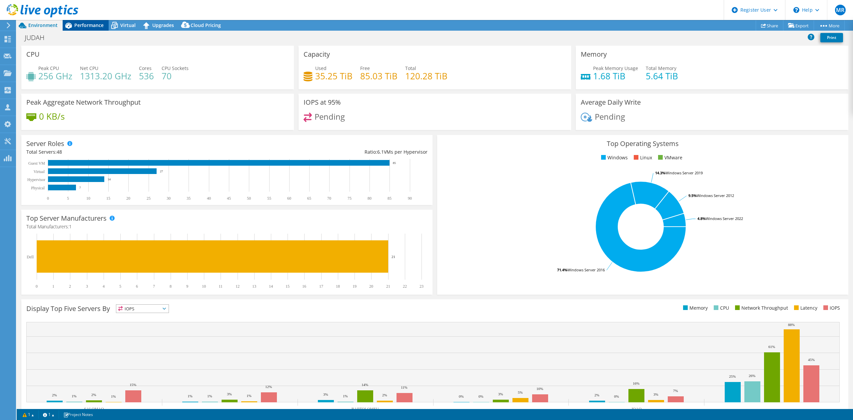
click at [92, 30] on div "Performance" at bounding box center [86, 25] width 46 height 11
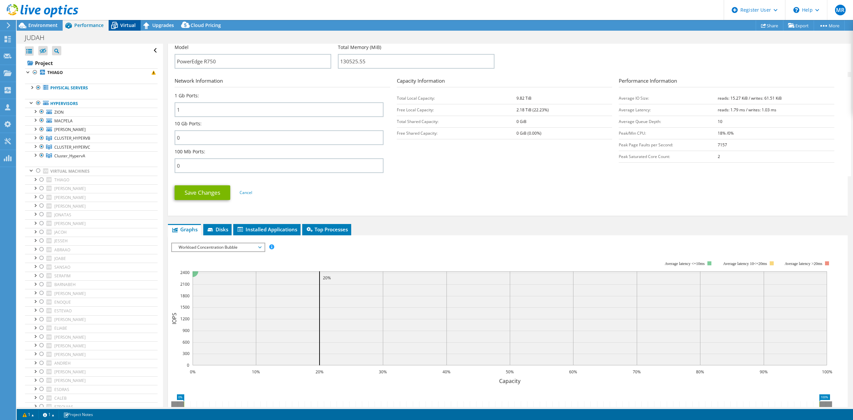
click at [125, 27] on span "Virtual" at bounding box center [127, 25] width 15 height 6
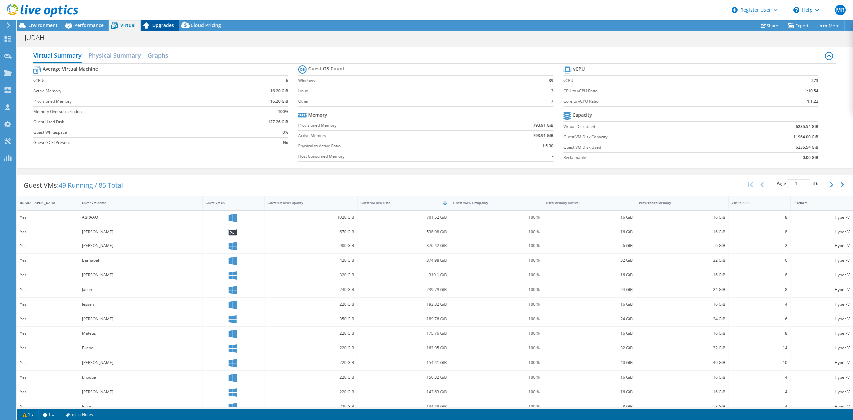
click at [158, 27] on span "Upgrades" at bounding box center [163, 25] width 22 height 6
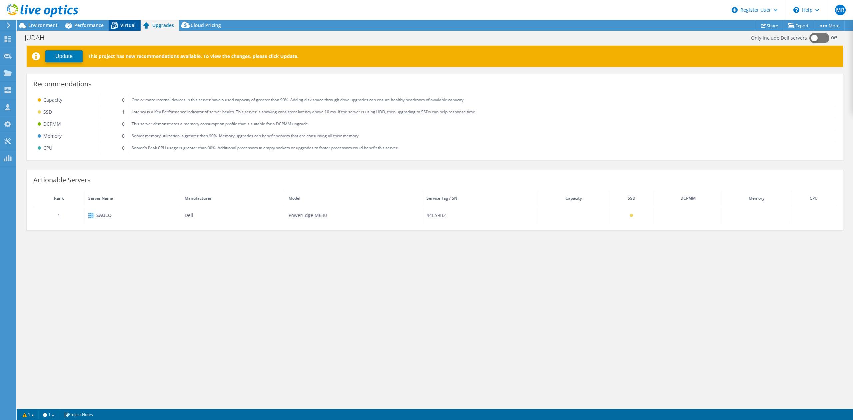
click at [121, 23] on span "Virtual" at bounding box center [127, 25] width 15 height 6
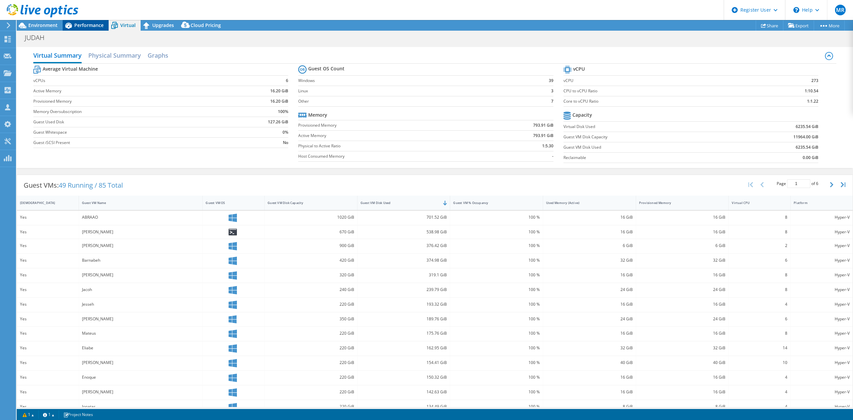
click at [88, 24] on span "Performance" at bounding box center [88, 25] width 29 height 6
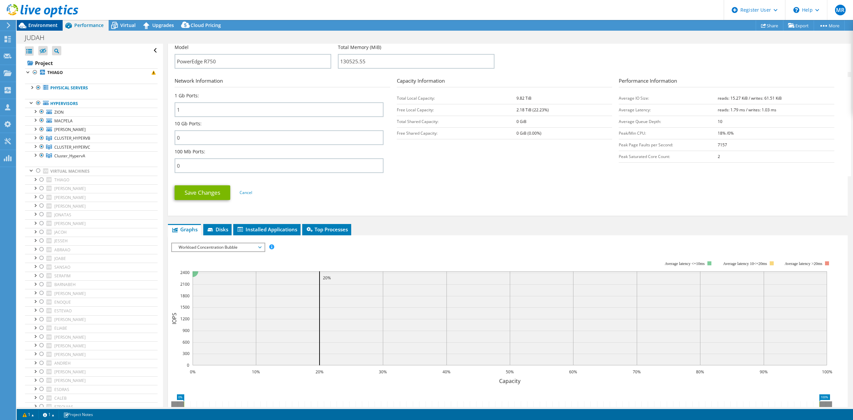
click at [47, 27] on span "Environment" at bounding box center [42, 25] width 29 height 6
